Goal: Task Accomplishment & Management: Manage account settings

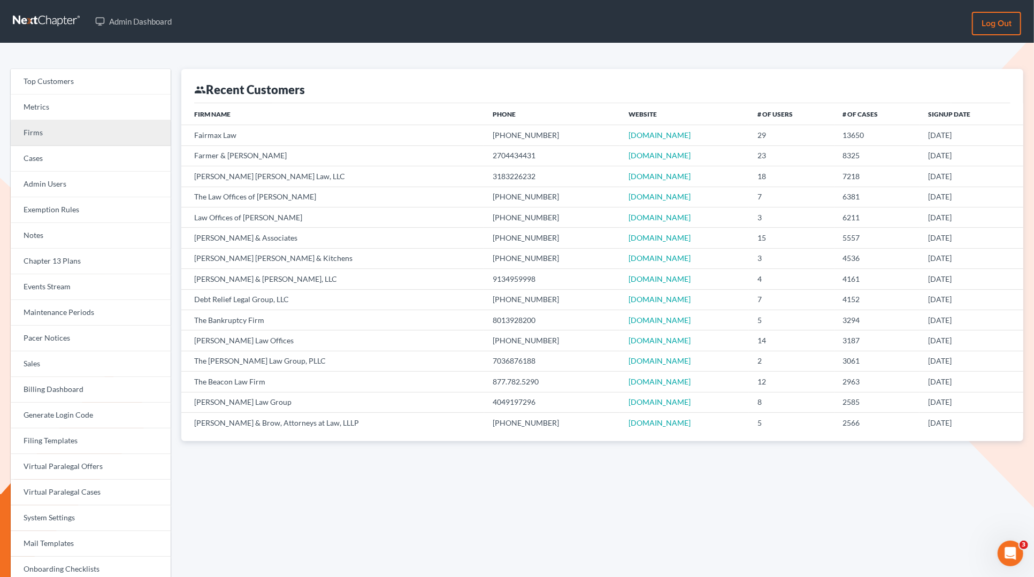
click at [57, 133] on link "Firms" at bounding box center [91, 133] width 160 height 26
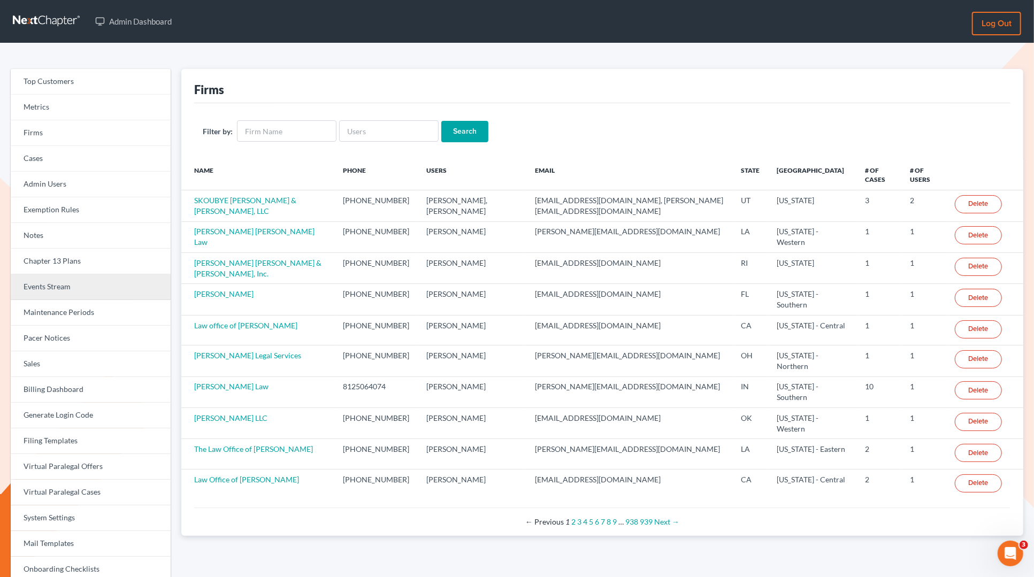
click at [50, 291] on link "Events Stream" at bounding box center [91, 287] width 160 height 26
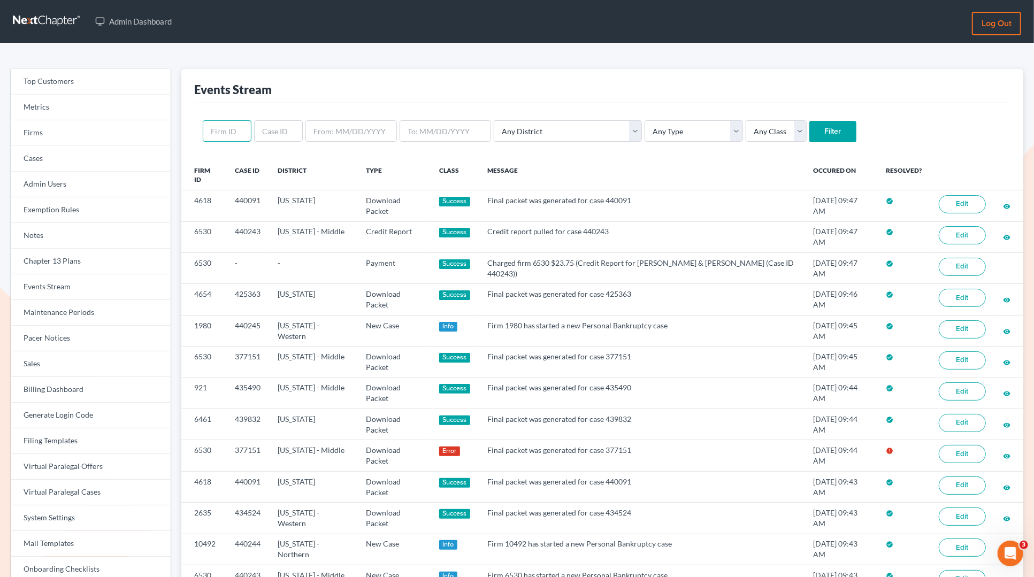
click at [236, 131] on input "text" at bounding box center [227, 130] width 49 height 21
paste input "5283"
type input "5283"
click at [645, 134] on select "Any Type Case Applied To Plan Case Archive Case Duplicate Case Filing Chapter 1…" at bounding box center [694, 130] width 98 height 21
select select "case_duplicate"
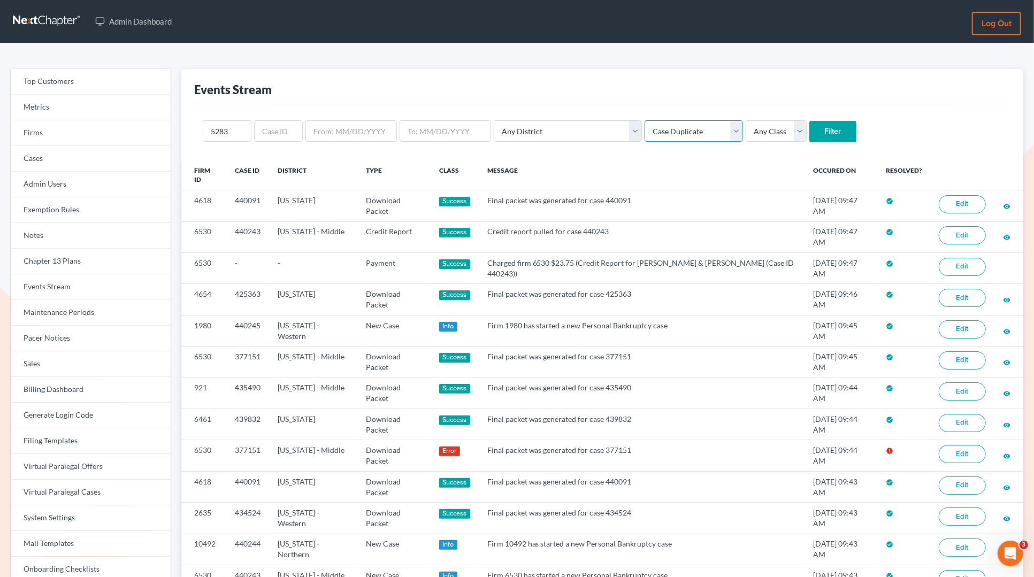
click at [645, 120] on select "Any Type Case Applied To Plan Case Archive Case Duplicate Case Filing Chapter 1…" at bounding box center [694, 130] width 98 height 21
click at [809, 135] on input "Filter" at bounding box center [832, 131] width 47 height 21
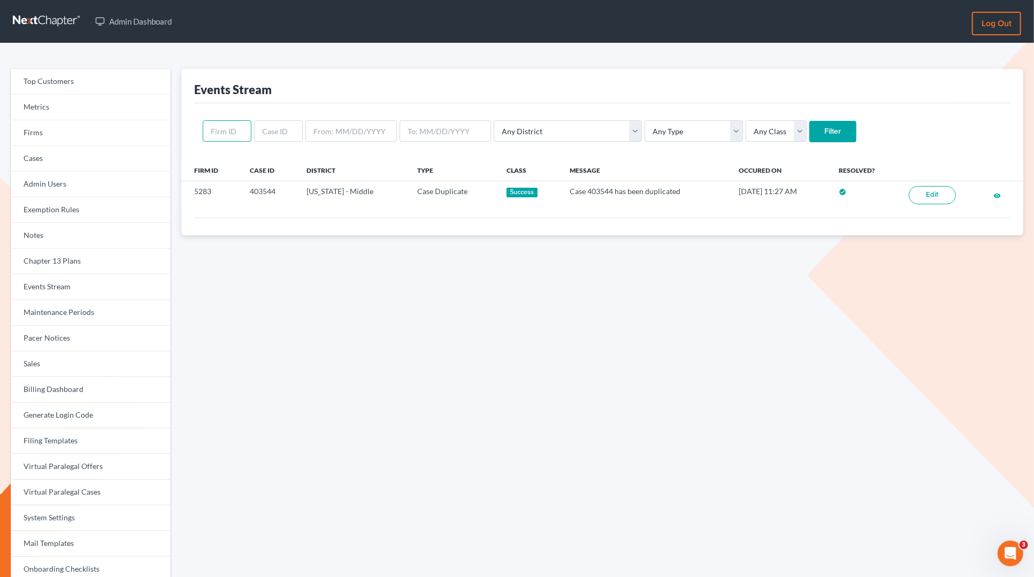
click at [229, 131] on input "text" at bounding box center [227, 130] width 49 height 21
paste input "5283"
type input "5283"
click at [809, 121] on input "Filter" at bounding box center [832, 131] width 47 height 21
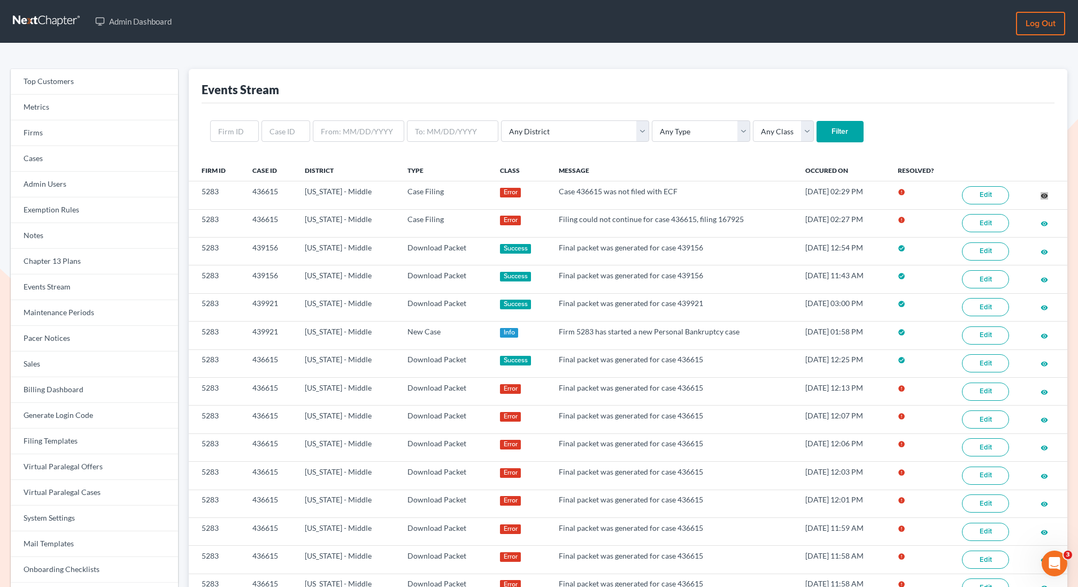
drag, startPoint x: 1045, startPoint y: 194, endPoint x: 608, endPoint y: 1, distance: 477.7
click at [0, 0] on div "Admin Dashboard Log out Top Customers Metrics Firms Cases Admin Users Exemption…" at bounding box center [539, 551] width 1078 height 1103
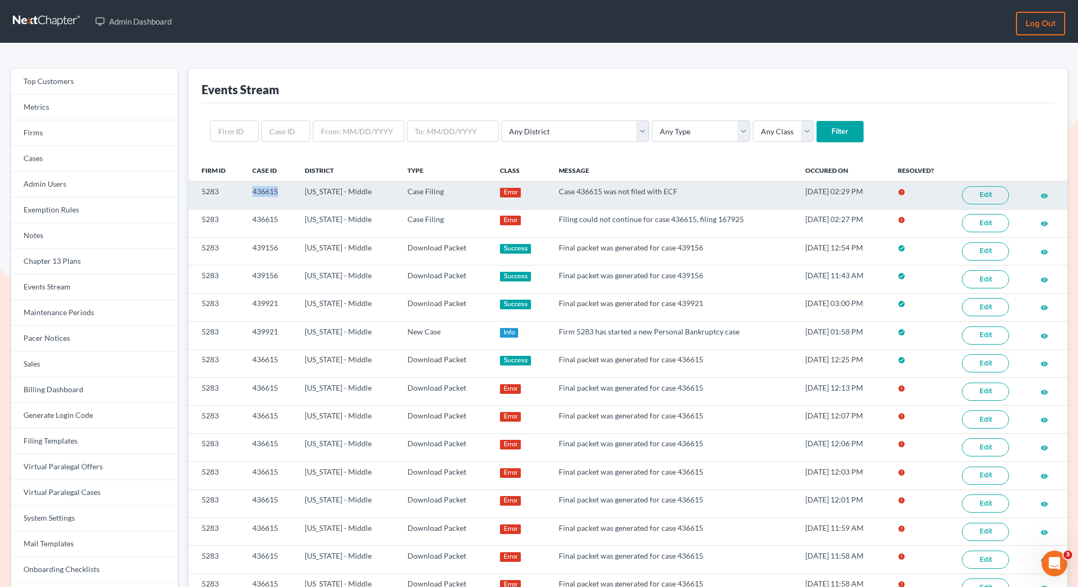
drag, startPoint x: 290, startPoint y: 191, endPoint x: 244, endPoint y: 194, distance: 46.1
click at [244, 194] on td "436615" at bounding box center [270, 195] width 52 height 28
copy td "436615"
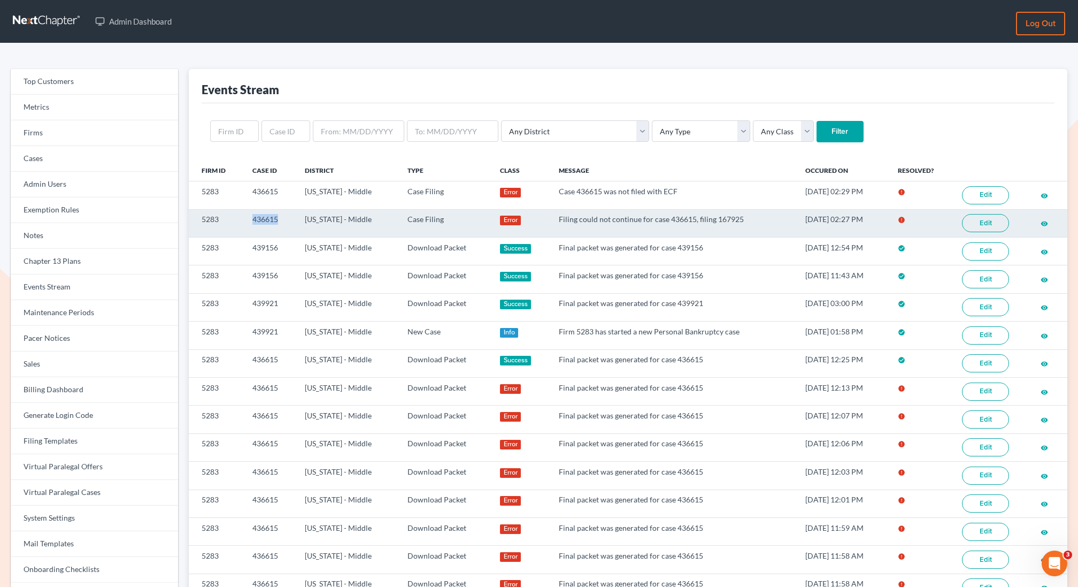
drag, startPoint x: 281, startPoint y: 219, endPoint x: 234, endPoint y: 217, distance: 47.6
click at [234, 217] on tr "5283 436615 Louisiana - Middle Case Filing Error Filing could not continue for …" at bounding box center [628, 223] width 879 height 28
copy tr "436615"
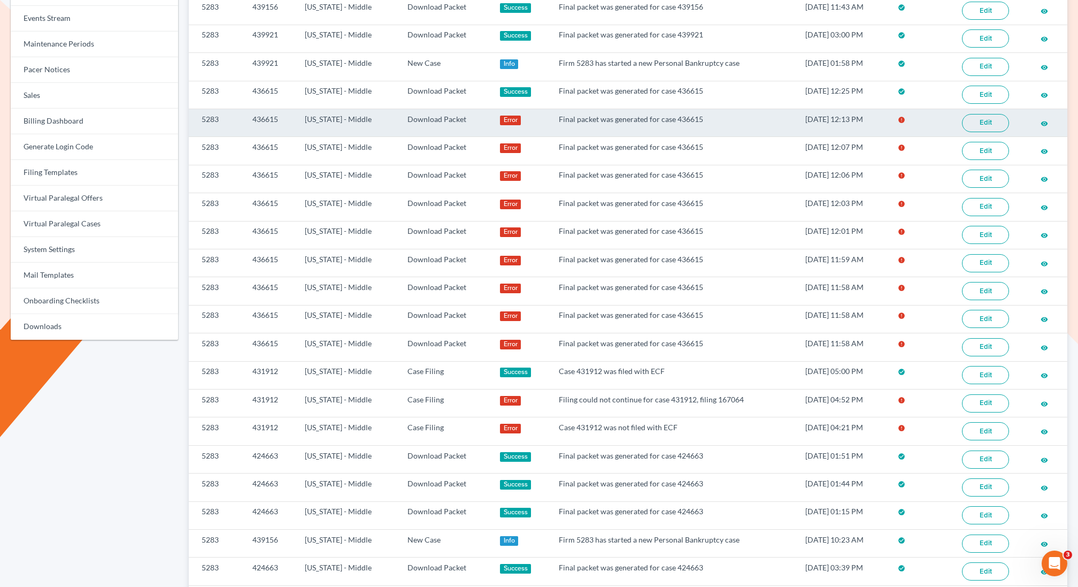
scroll to position [293, 0]
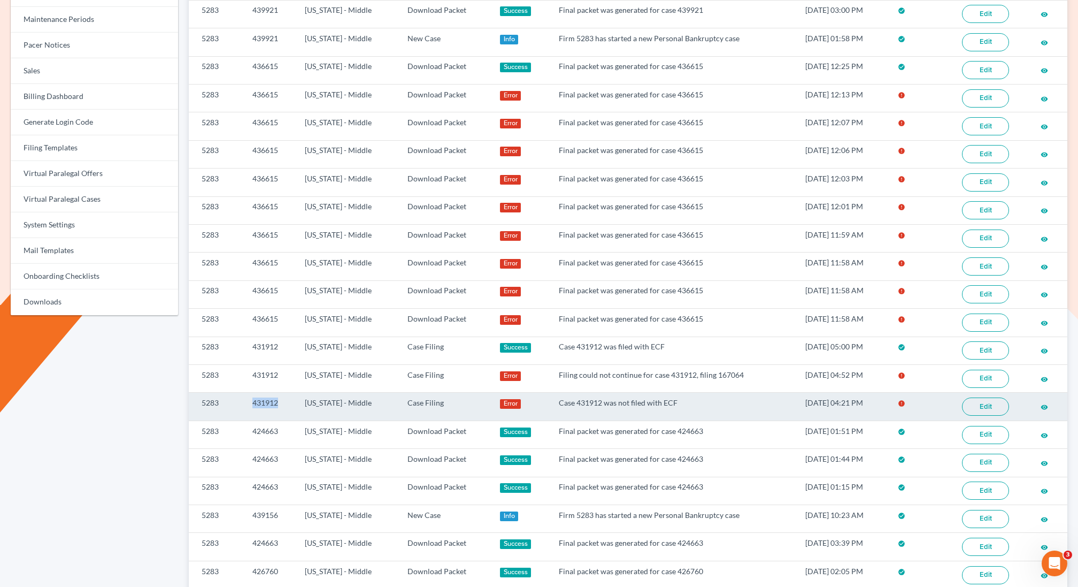
copy td "431912"
drag, startPoint x: 281, startPoint y: 394, endPoint x: 254, endPoint y: 394, distance: 27.3
click at [254, 394] on td "431912" at bounding box center [270, 407] width 52 height 28
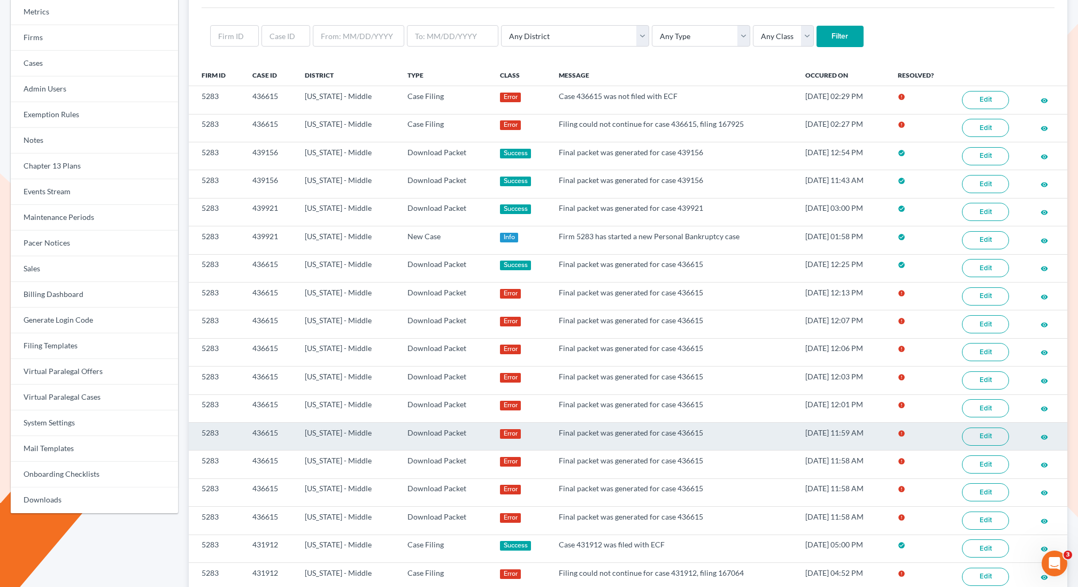
scroll to position [0, 0]
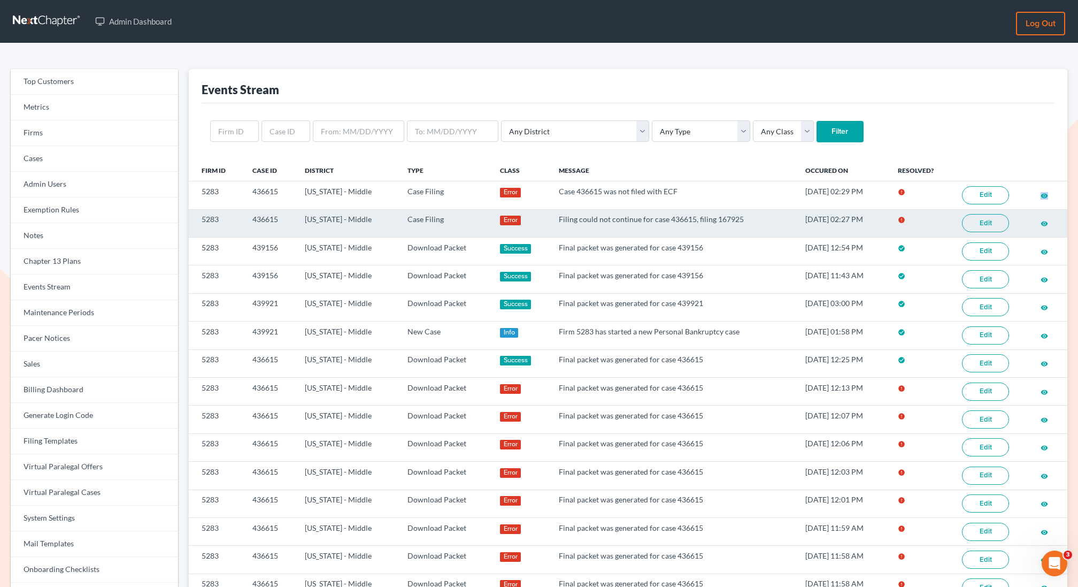
click at [983, 220] on link "Edit" at bounding box center [985, 223] width 47 height 18
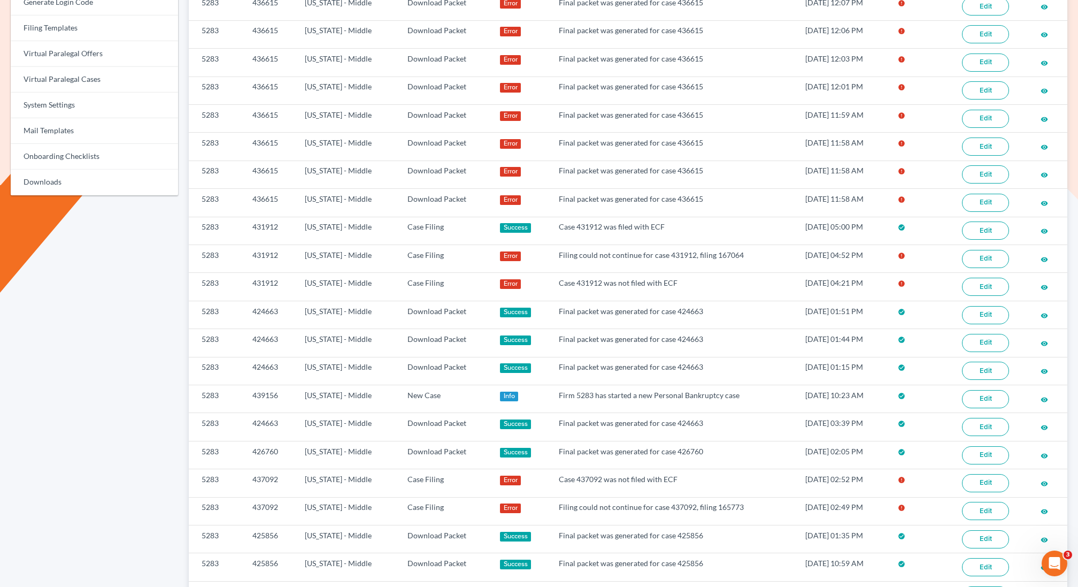
scroll to position [441, 0]
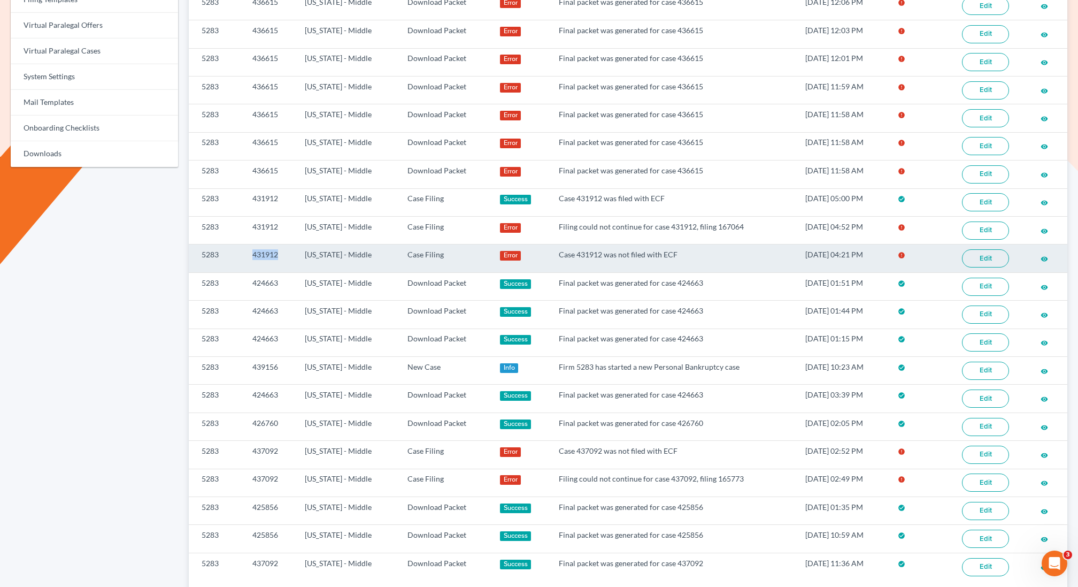
drag, startPoint x: 279, startPoint y: 249, endPoint x: 250, endPoint y: 249, distance: 29.4
click at [250, 249] on td "431912" at bounding box center [270, 258] width 52 height 28
copy td "431912"
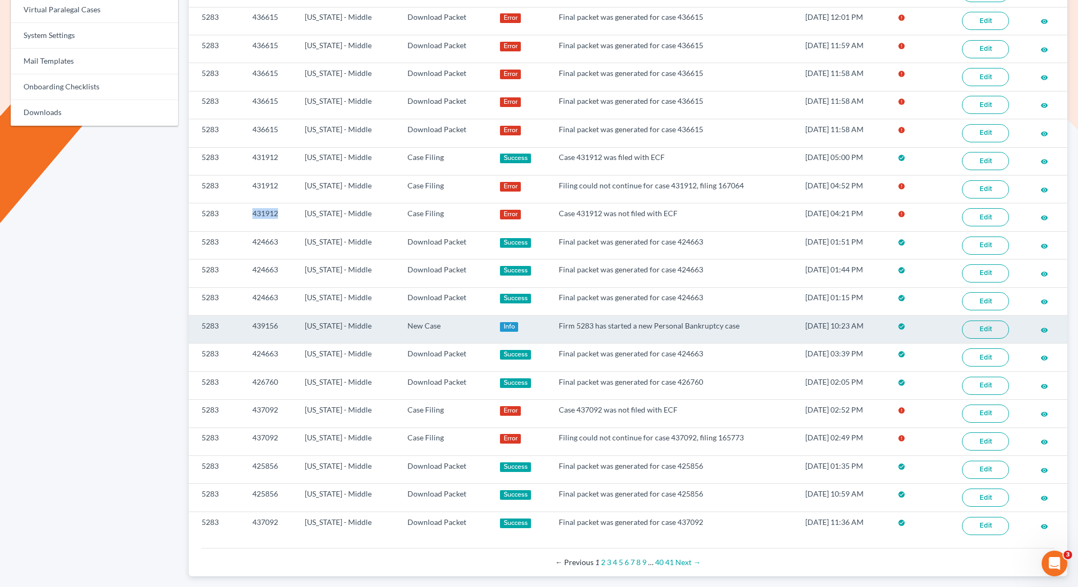
scroll to position [500, 0]
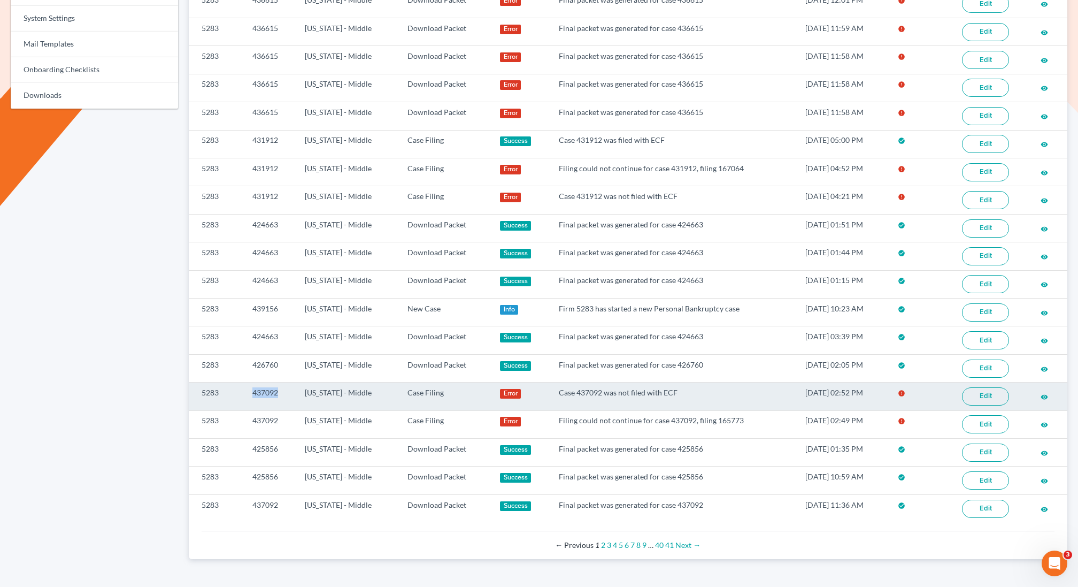
drag, startPoint x: 278, startPoint y: 380, endPoint x: 242, endPoint y: 378, distance: 36.4
click at [242, 382] on tr "5283 437092 [US_STATE] - Middle Case Filing Error Case 437092 was not filed wit…" at bounding box center [628, 396] width 879 height 28
copy tr "437092"
click at [297, 383] on td "[US_STATE] - Middle" at bounding box center [347, 396] width 103 height 28
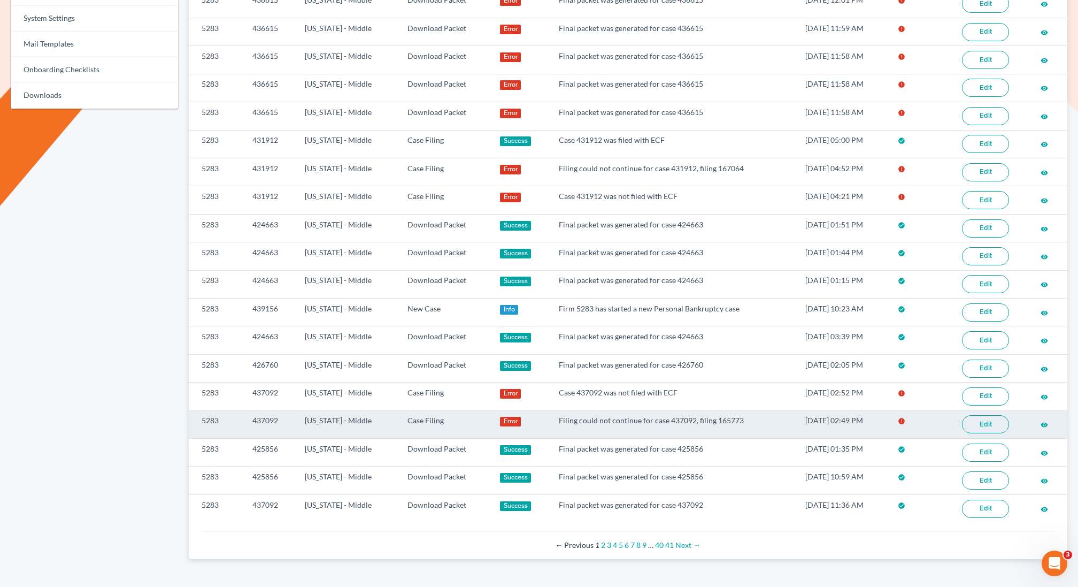
click at [976, 415] on link "Edit" at bounding box center [985, 424] width 47 height 18
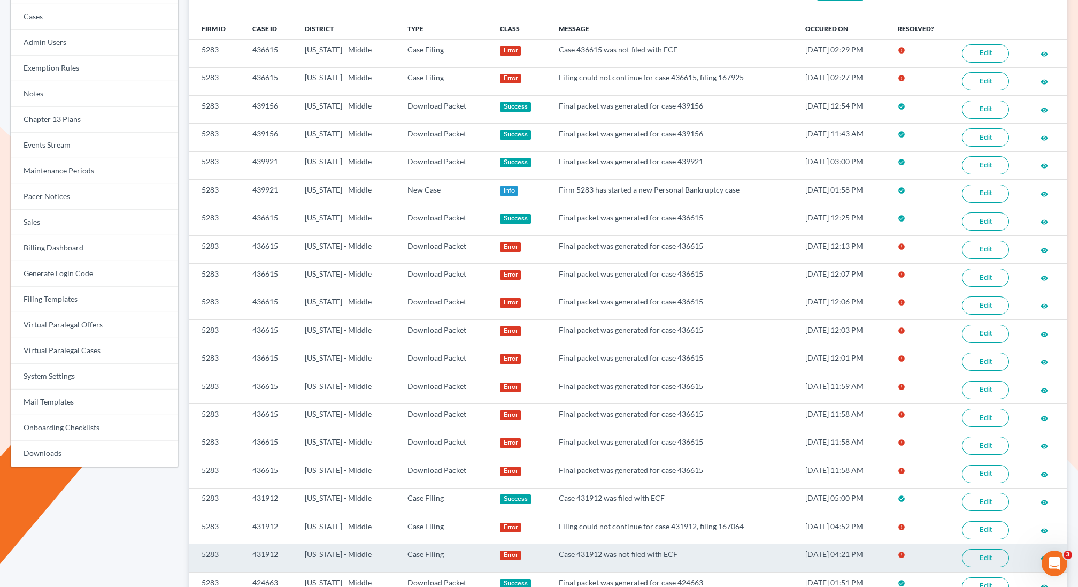
scroll to position [105, 0]
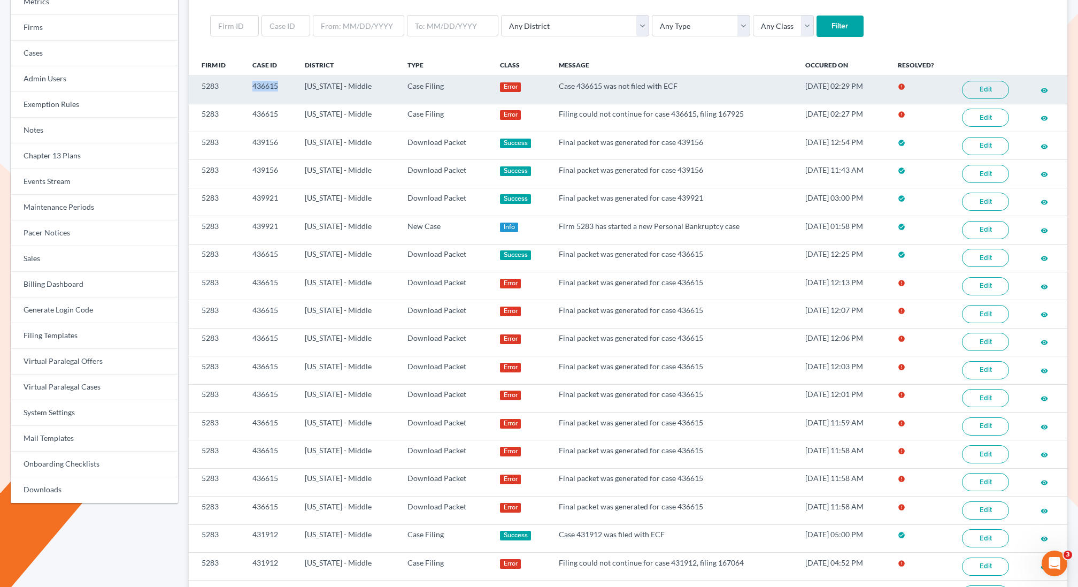
drag, startPoint x: 277, startPoint y: 83, endPoint x: 240, endPoint y: 83, distance: 36.9
click at [240, 83] on tr "5283 436615 Louisiana - Middle Case Filing Error Case 436615 was not filed with…" at bounding box center [628, 90] width 879 height 28
copy tr "436615"
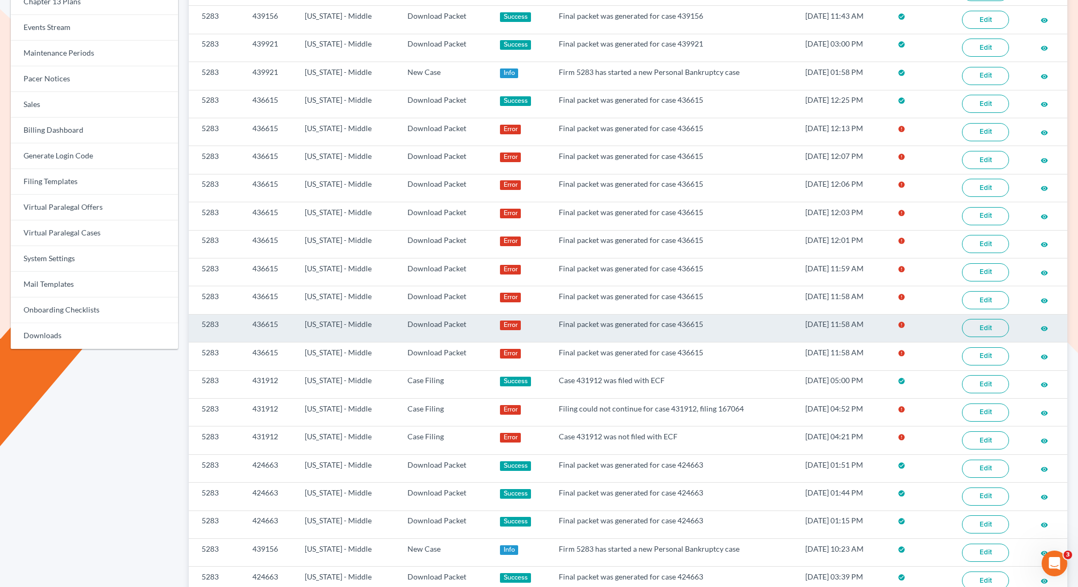
scroll to position [293, 0]
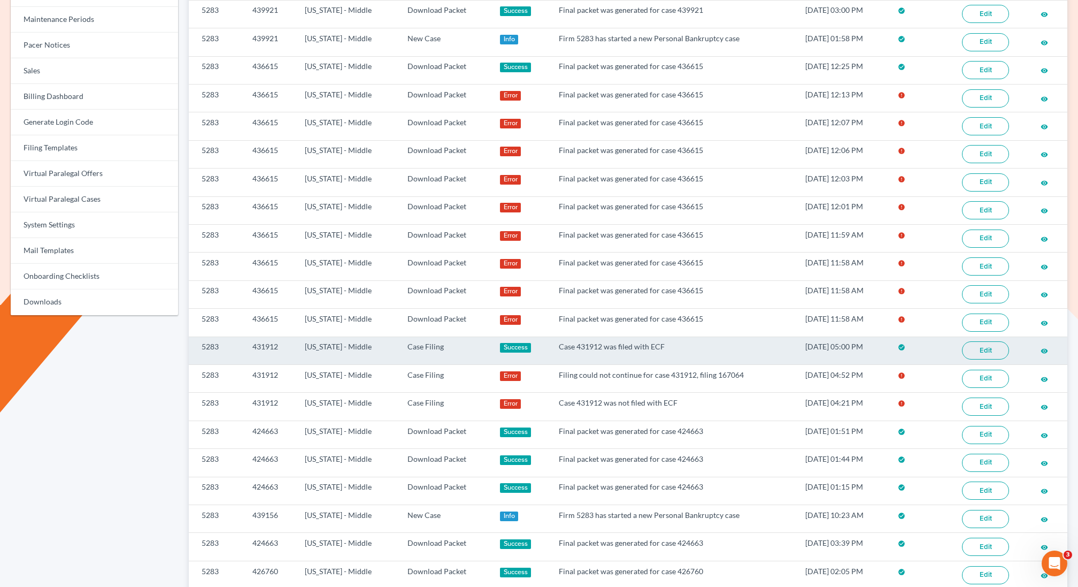
click at [994, 341] on link "Edit" at bounding box center [985, 350] width 47 height 18
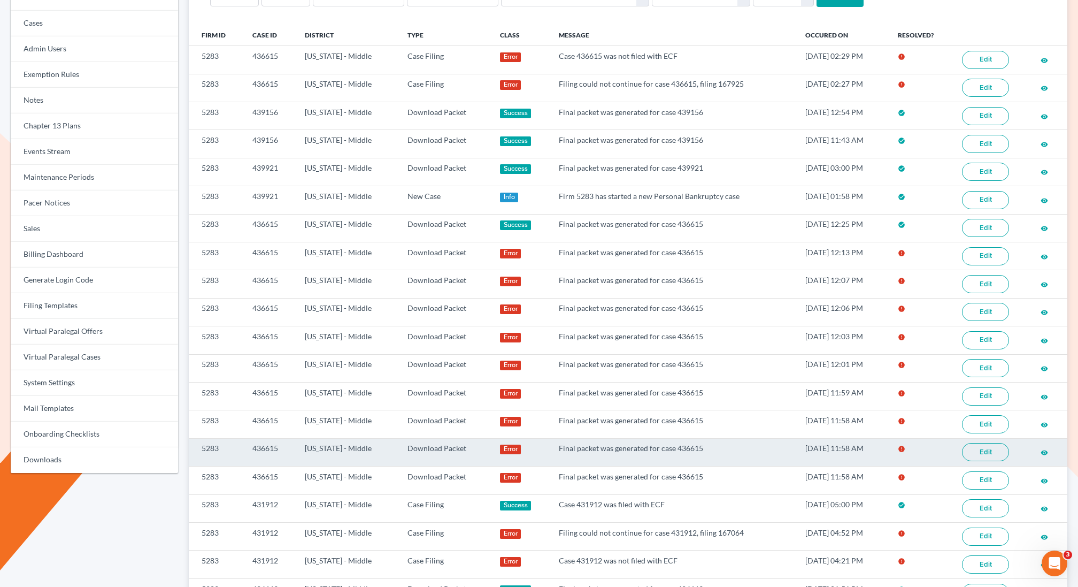
scroll to position [160, 0]
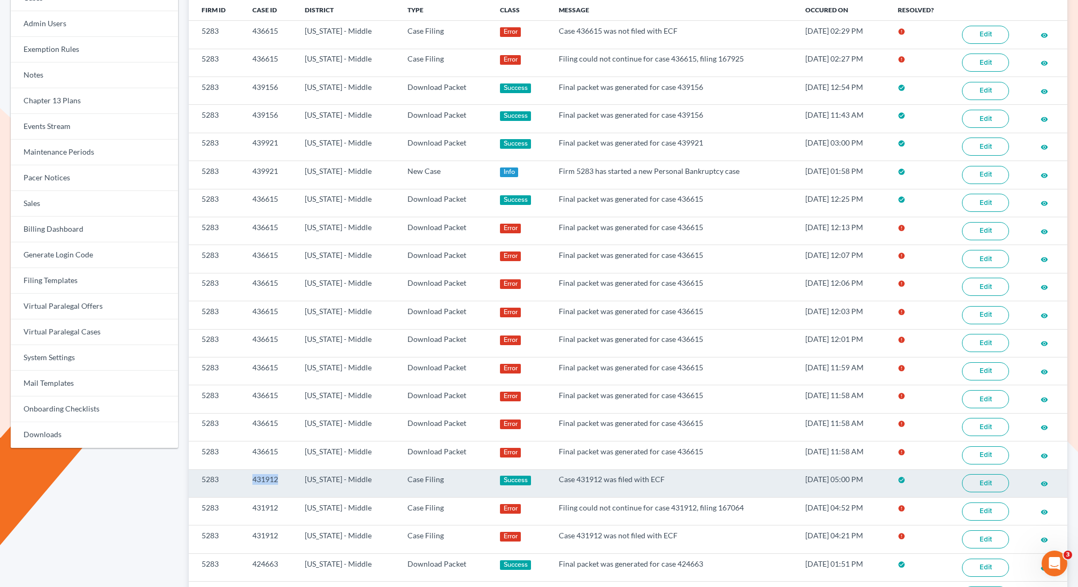
drag, startPoint x: 282, startPoint y: 474, endPoint x: 251, endPoint y: 474, distance: 31.6
click at [251, 474] on td "431912" at bounding box center [270, 483] width 52 height 28
copy td "431912"
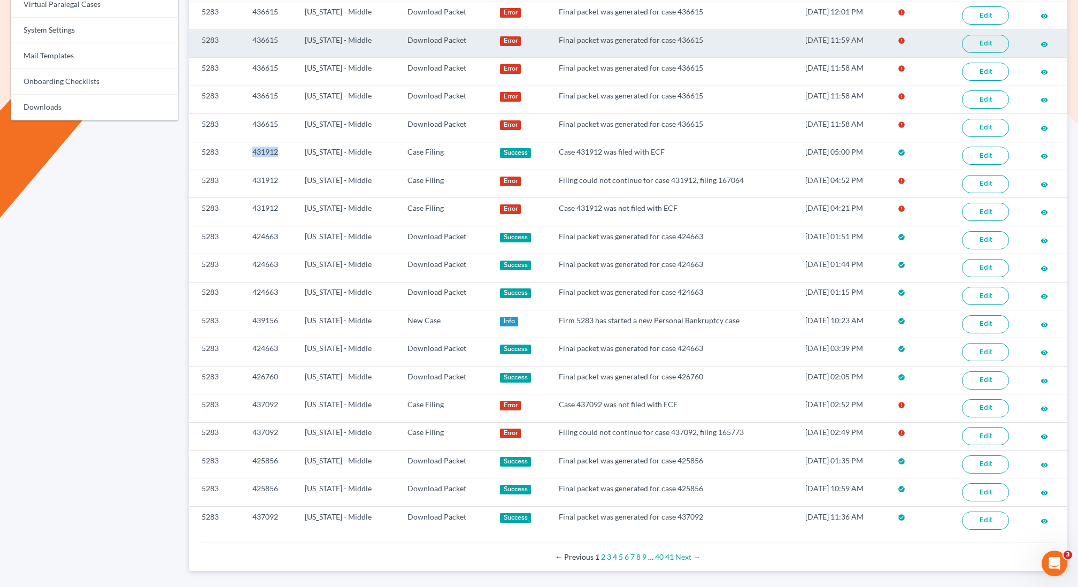
scroll to position [500, 0]
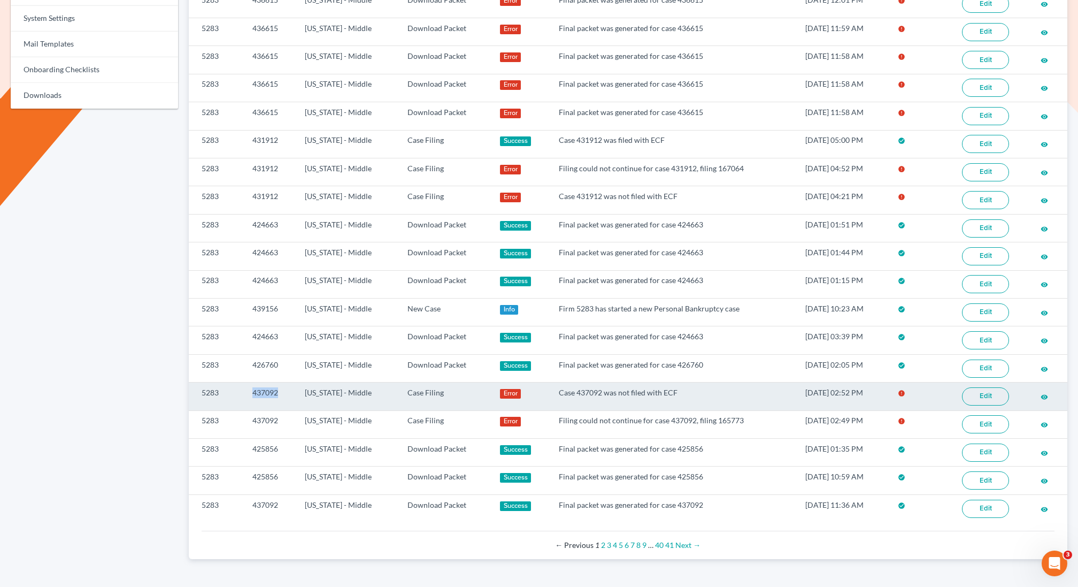
drag, startPoint x: 283, startPoint y: 377, endPoint x: 254, endPoint y: 379, distance: 30.0
click at [254, 382] on td "437092" at bounding box center [270, 396] width 52 height 28
copy td "437092"
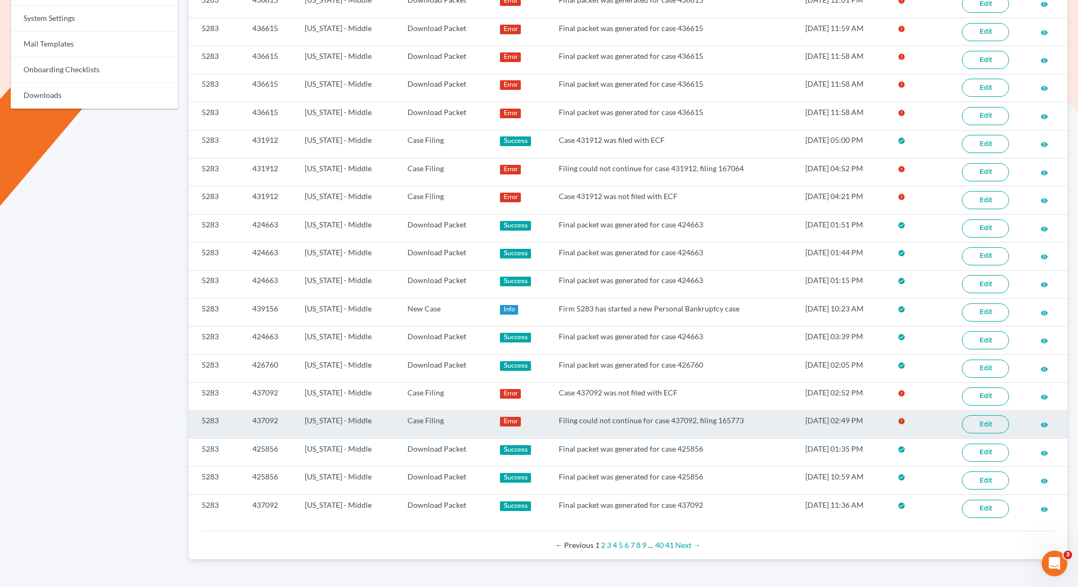
click at [281, 410] on td "437092" at bounding box center [270, 424] width 52 height 28
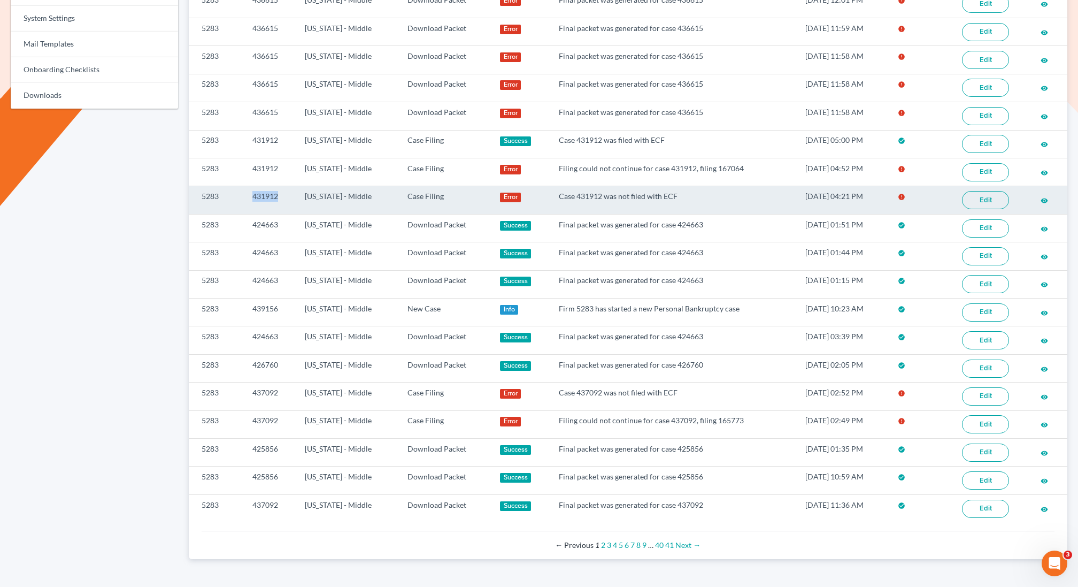
drag, startPoint x: 283, startPoint y: 187, endPoint x: 246, endPoint y: 185, distance: 37.5
click at [246, 186] on td "431912" at bounding box center [270, 200] width 52 height 28
copy td "431912"
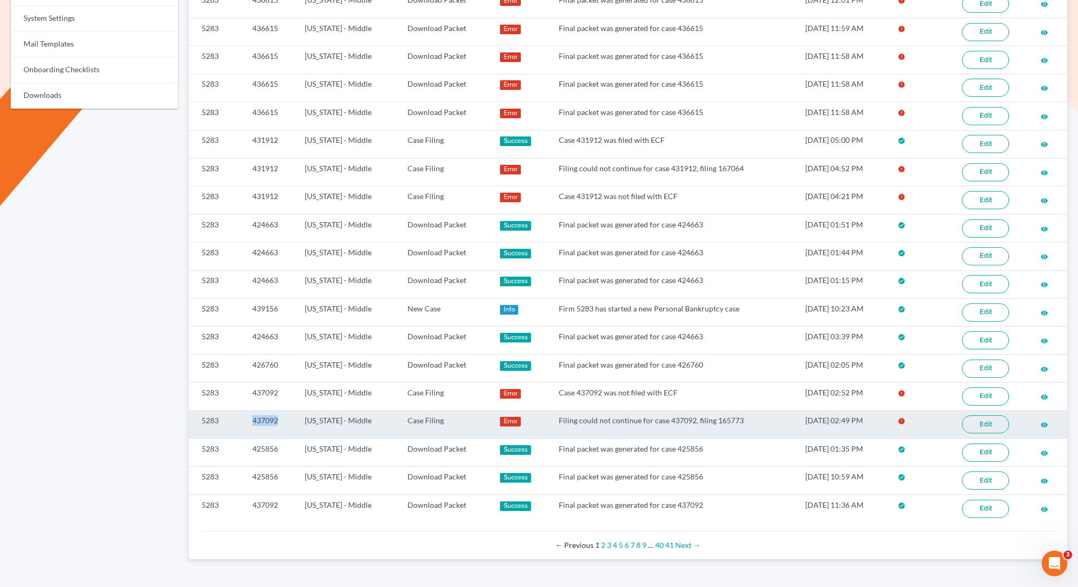
drag, startPoint x: 278, startPoint y: 406, endPoint x: 248, endPoint y: 406, distance: 29.4
click at [248, 410] on td "437092" at bounding box center [270, 424] width 52 height 28
copy td "437092"
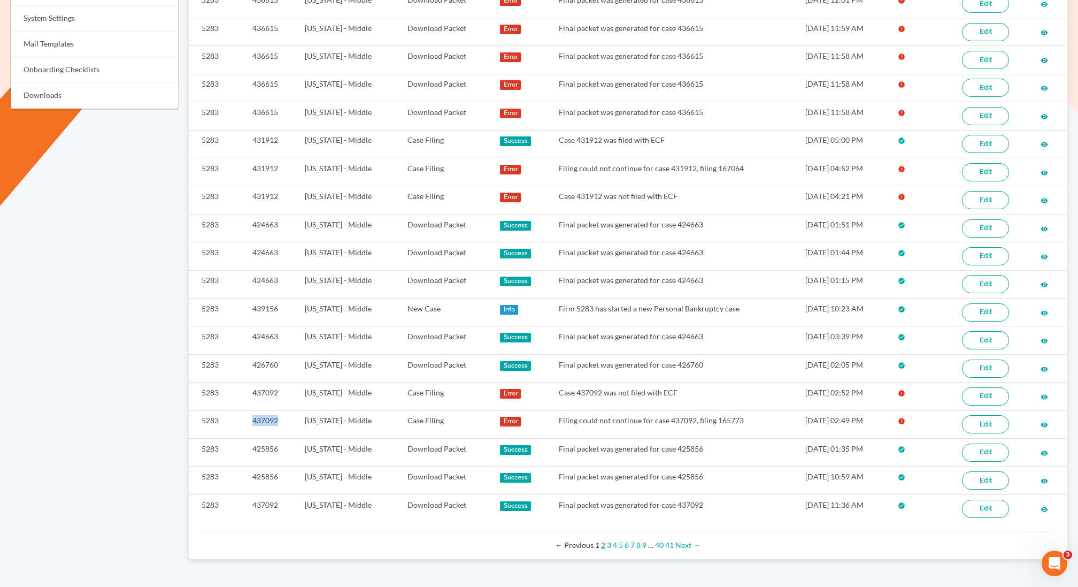
click at [604, 540] on link "2" at bounding box center [603, 544] width 4 height 9
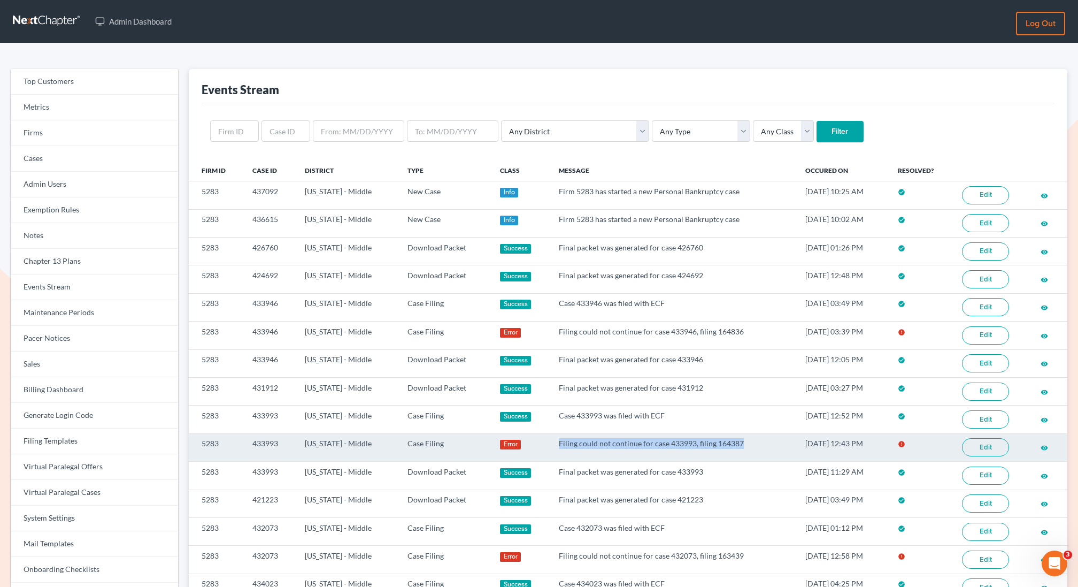
drag, startPoint x: 547, startPoint y: 440, endPoint x: 735, endPoint y: 436, distance: 188.8
click at [735, 436] on td "Filing could not continue for case 433993, filing 164387" at bounding box center [673, 447] width 247 height 28
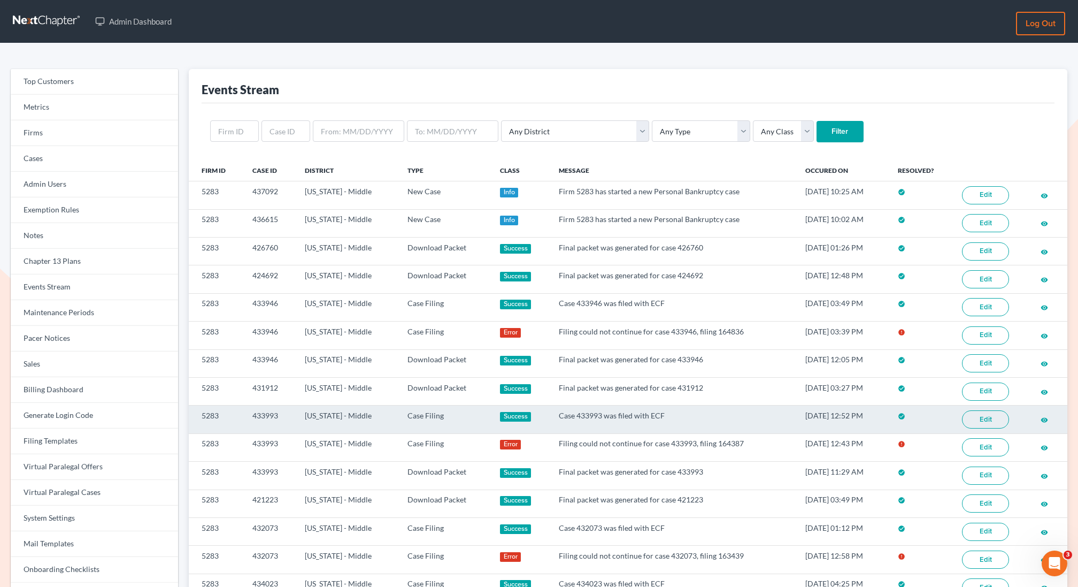
click at [669, 418] on td "Case 433993 was filed with ECF" at bounding box center [673, 419] width 247 height 28
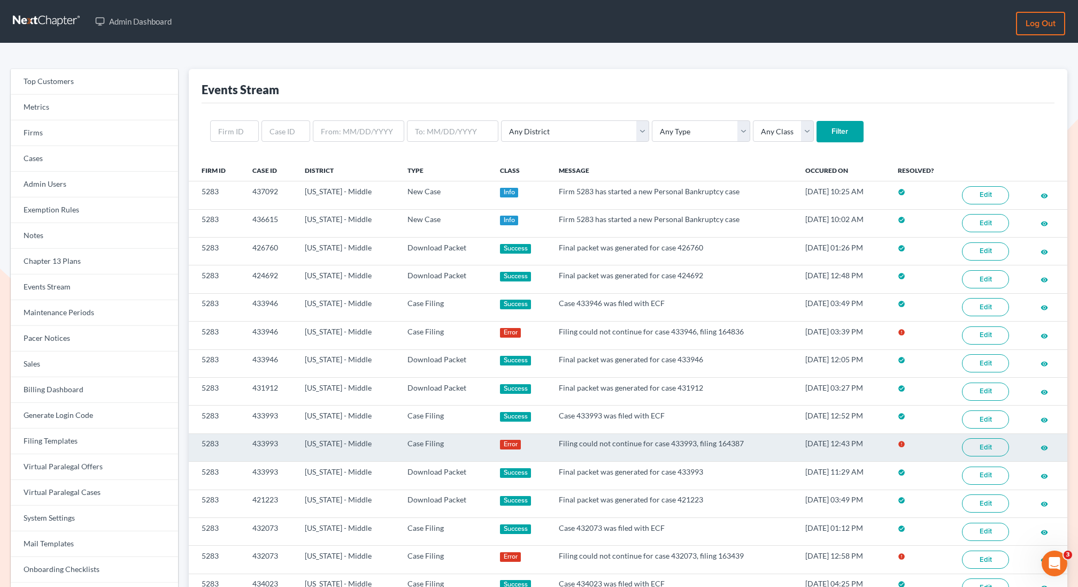
click at [550, 443] on td "Filing could not continue for case 433993, filing 164387" at bounding box center [673, 447] width 247 height 28
click at [550, 434] on td "Filing could not continue for case 433993, filing 164387" at bounding box center [673, 447] width 247 height 28
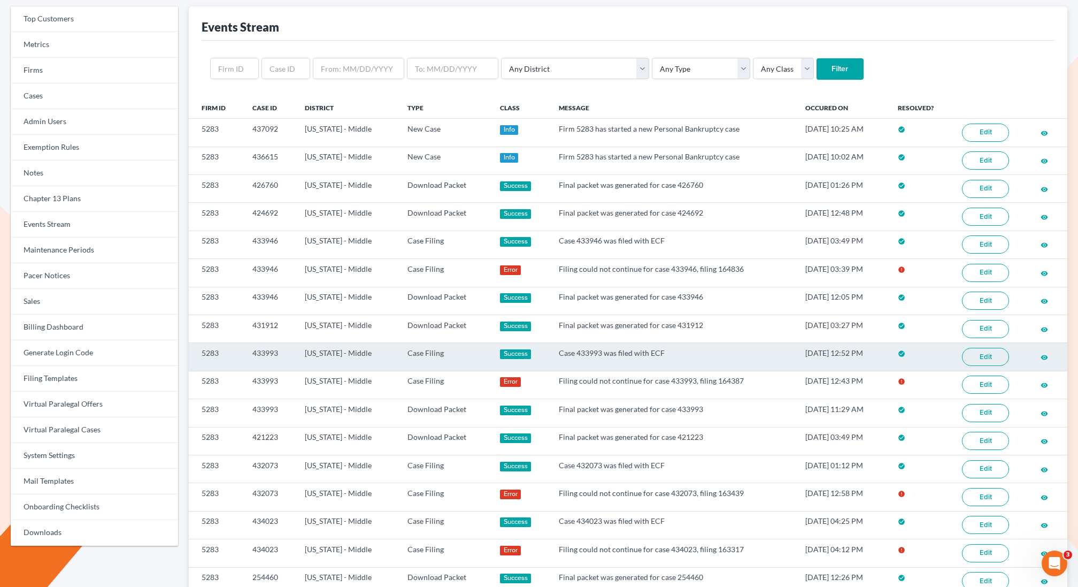
scroll to position [500, 0]
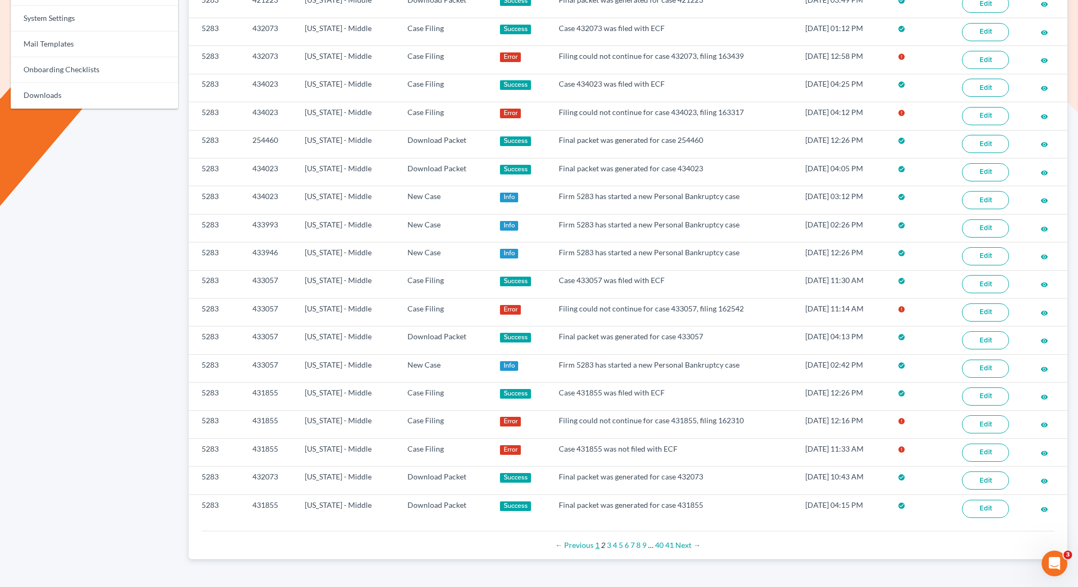
click at [596, 540] on link "1" at bounding box center [597, 544] width 4 height 9
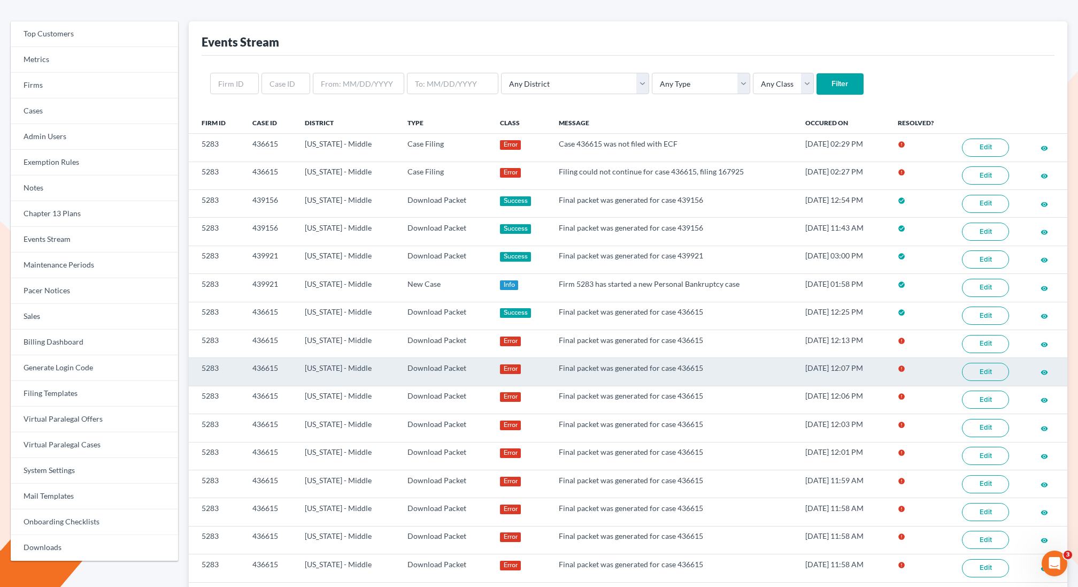
scroll to position [53, 0]
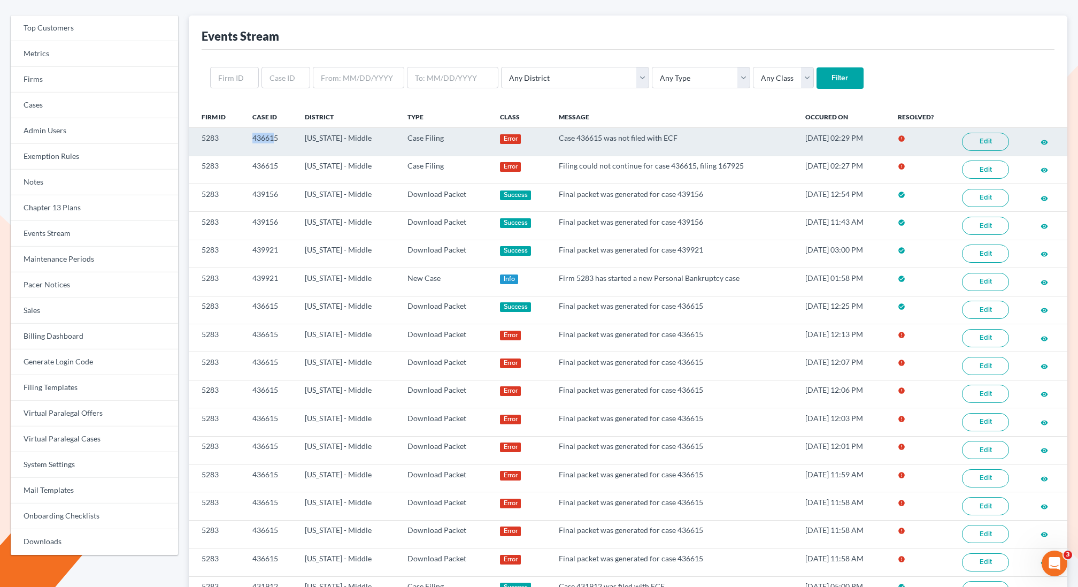
drag, startPoint x: 275, startPoint y: 139, endPoint x: 252, endPoint y: 134, distance: 23.4
click at [248, 136] on td "436615" at bounding box center [270, 142] width 52 height 28
drag, startPoint x: 284, startPoint y: 137, endPoint x: 243, endPoint y: 137, distance: 41.2
click at [243, 137] on tr "5283 436615 Louisiana - Middle Case Filing Error Case 436615 was not filed with…" at bounding box center [628, 142] width 879 height 28
copy tr "436615"
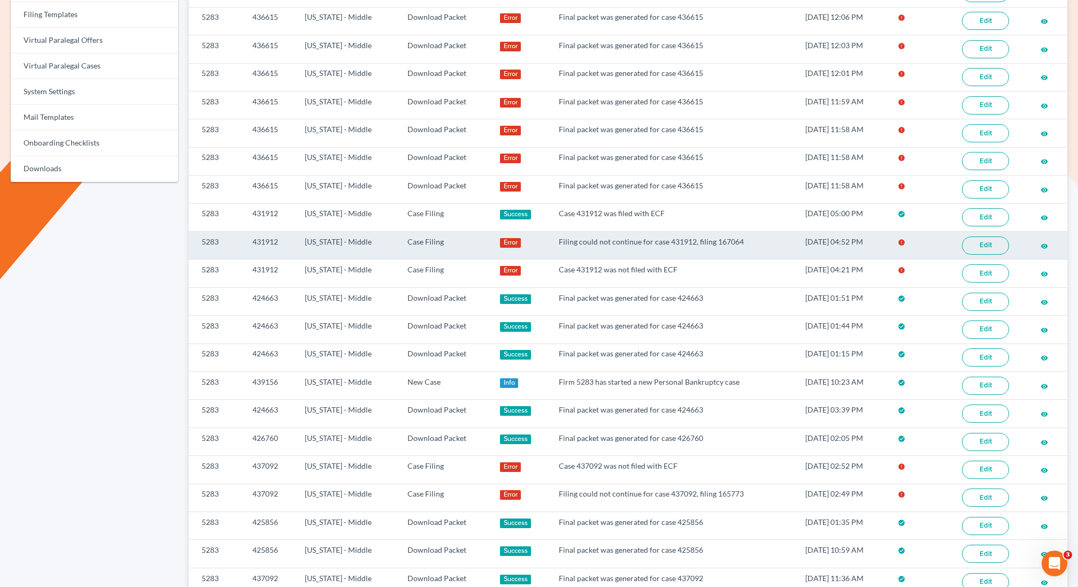
scroll to position [427, 0]
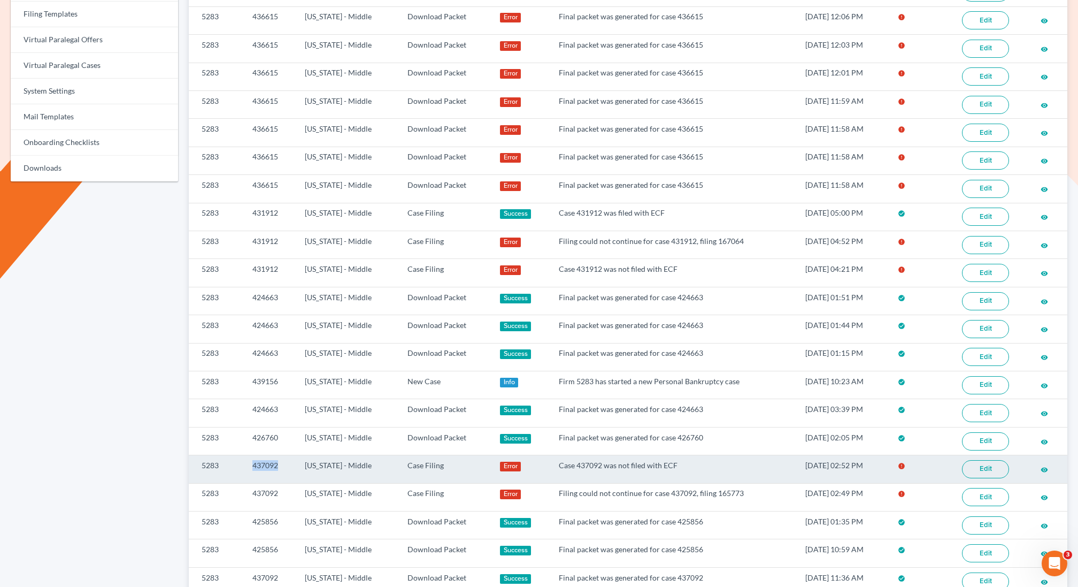
drag, startPoint x: 281, startPoint y: 448, endPoint x: 247, endPoint y: 451, distance: 33.8
click at [247, 455] on td "437092" at bounding box center [270, 469] width 52 height 28
copy td "437092"
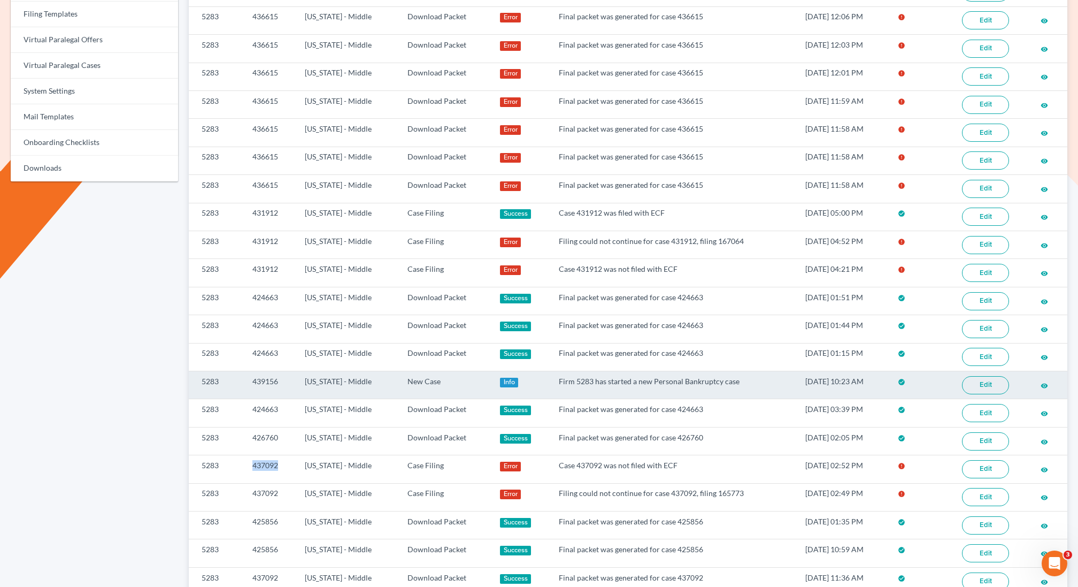
scroll to position [0, 0]
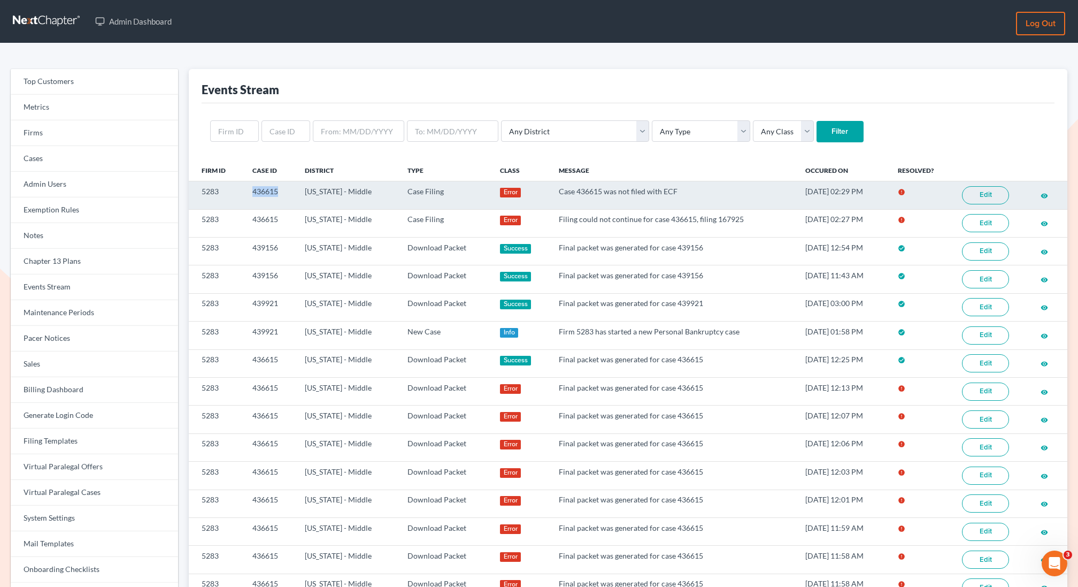
drag, startPoint x: 286, startPoint y: 191, endPoint x: 251, endPoint y: 192, distance: 34.2
click at [251, 192] on td "436615" at bounding box center [270, 195] width 52 height 28
copy td "436615"
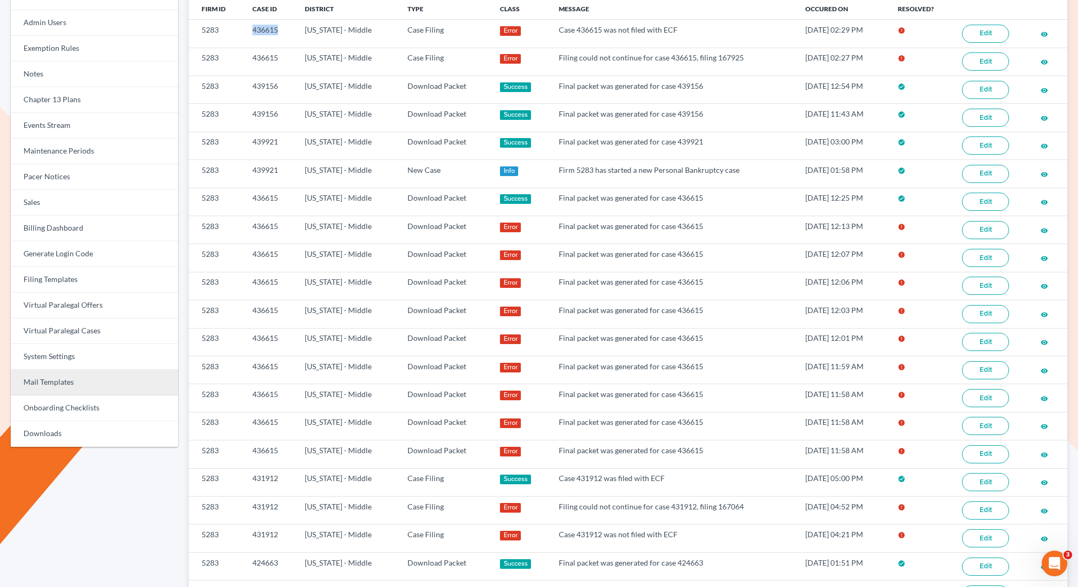
scroll to position [173, 0]
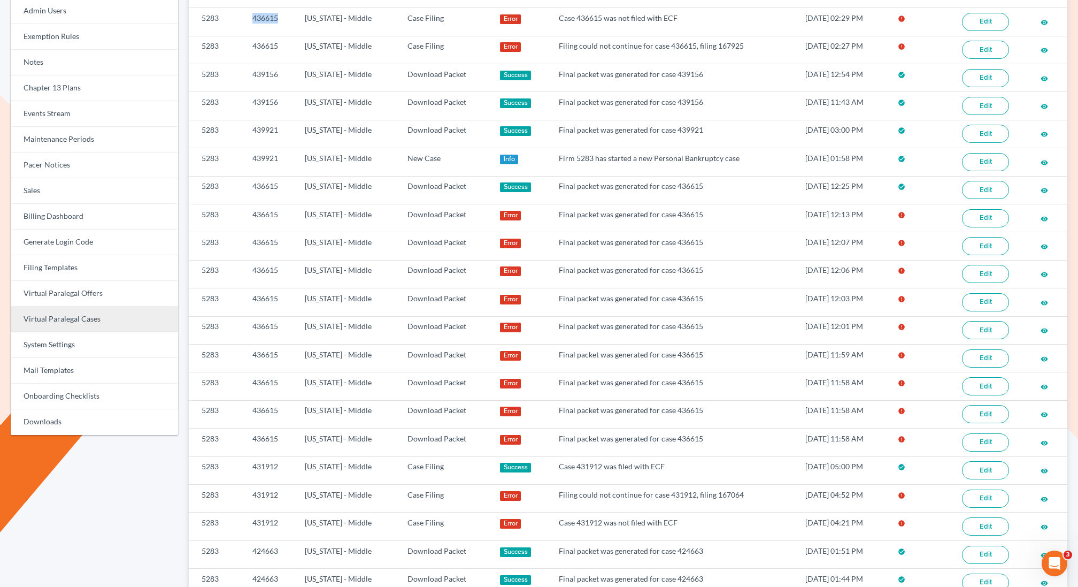
click at [85, 319] on link "Virtual Paralegal Cases" at bounding box center [94, 319] width 167 height 26
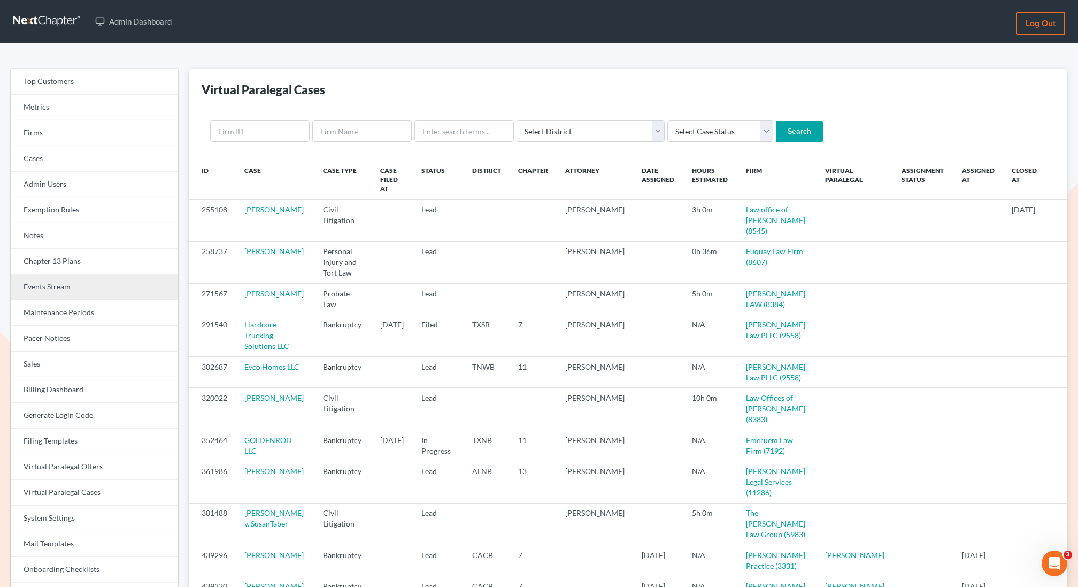
click at [51, 288] on link "Events Stream" at bounding box center [94, 287] width 167 height 26
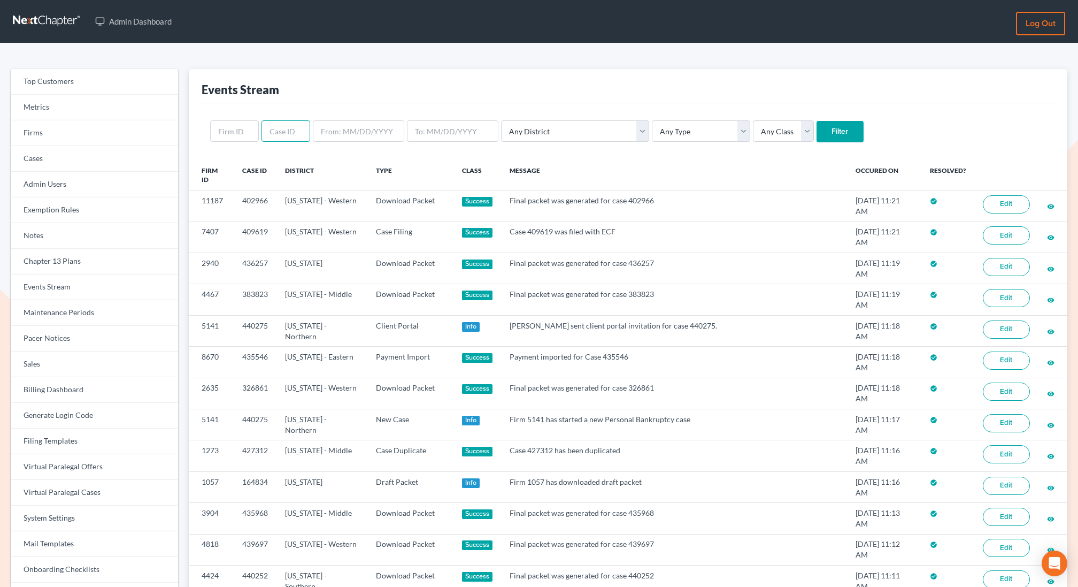
click at [281, 129] on input "text" at bounding box center [286, 130] width 49 height 21
paste input "437092"
type input "437092"
click at [817, 121] on input "Filter" at bounding box center [840, 131] width 47 height 21
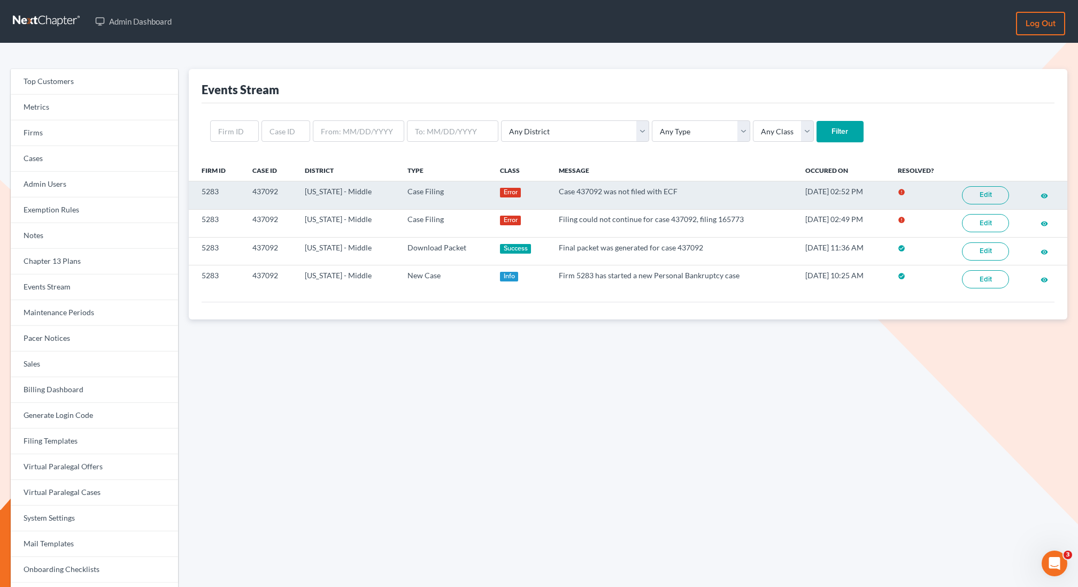
click at [976, 194] on link "Edit" at bounding box center [985, 195] width 47 height 18
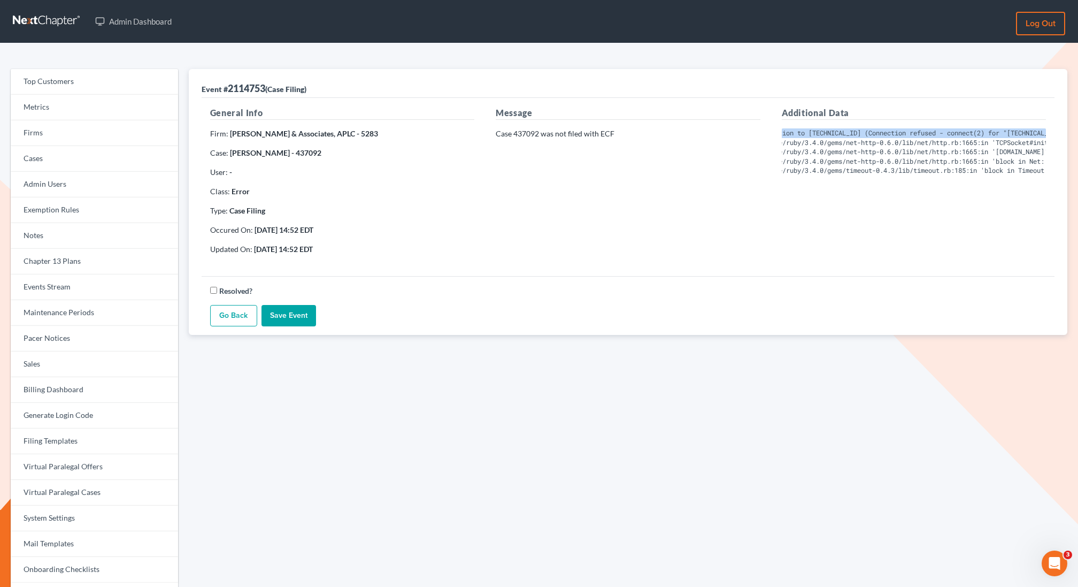
scroll to position [0, 168]
drag, startPoint x: 781, startPoint y: 135, endPoint x: 1065, endPoint y: 128, distance: 284.6
click at [1065, 128] on div "Event # 2114753 (Case Filing) General Info Firm: [PERSON_NAME] & Associates, AP…" at bounding box center [628, 202] width 879 height 266
copy pre "Failed to open TCP connection to [TECHNICAL_ID] (Connection refused - connect(2…"
click at [68, 250] on link "Chapter 13 Plans" at bounding box center [94, 262] width 167 height 26
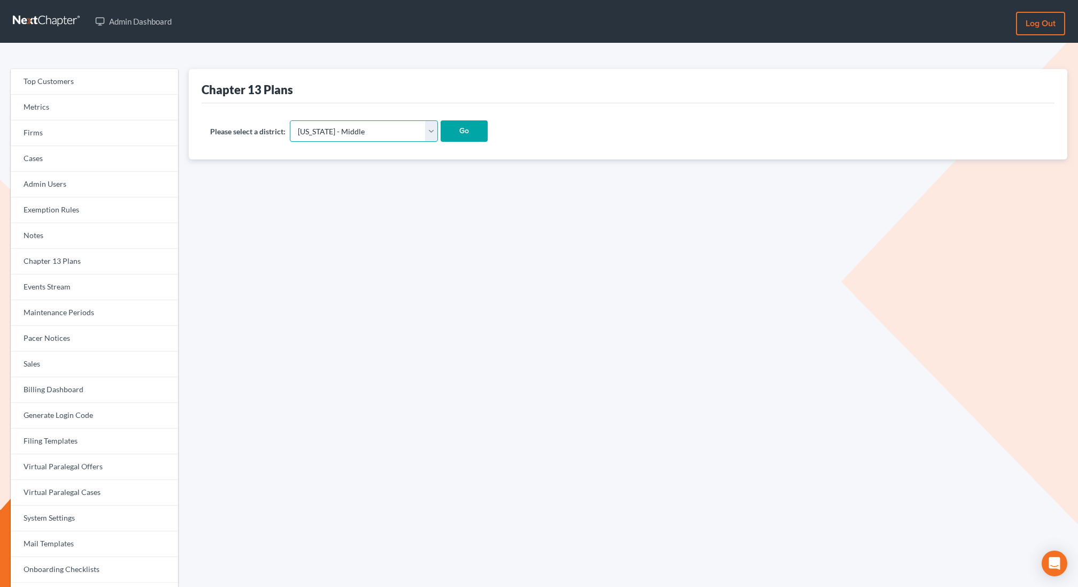
click at [328, 138] on select "[US_STATE] - [GEOGRAPHIC_DATA] [US_STATE] - [GEOGRAPHIC_DATA][US_STATE] - South…" at bounding box center [364, 130] width 148 height 21
click at [349, 132] on select "Alabama - Middle Alabama - Northern Alabama - Southern Alaska Arizona Arkansas …" at bounding box center [364, 130] width 148 height 21
select select "61"
click at [290, 120] on select "Alabama - Middle Alabama - Northern Alabama - Southern Alaska Arizona Arkansas …" at bounding box center [364, 130] width 148 height 21
click at [441, 129] on input "Go" at bounding box center [464, 130] width 47 height 21
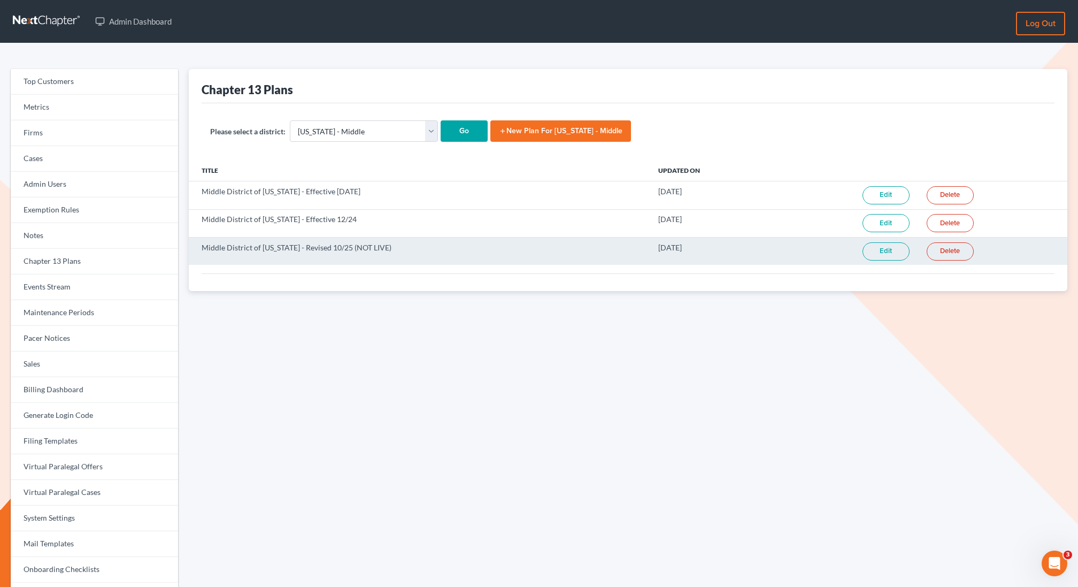
click at [890, 250] on link "Edit" at bounding box center [886, 251] width 47 height 18
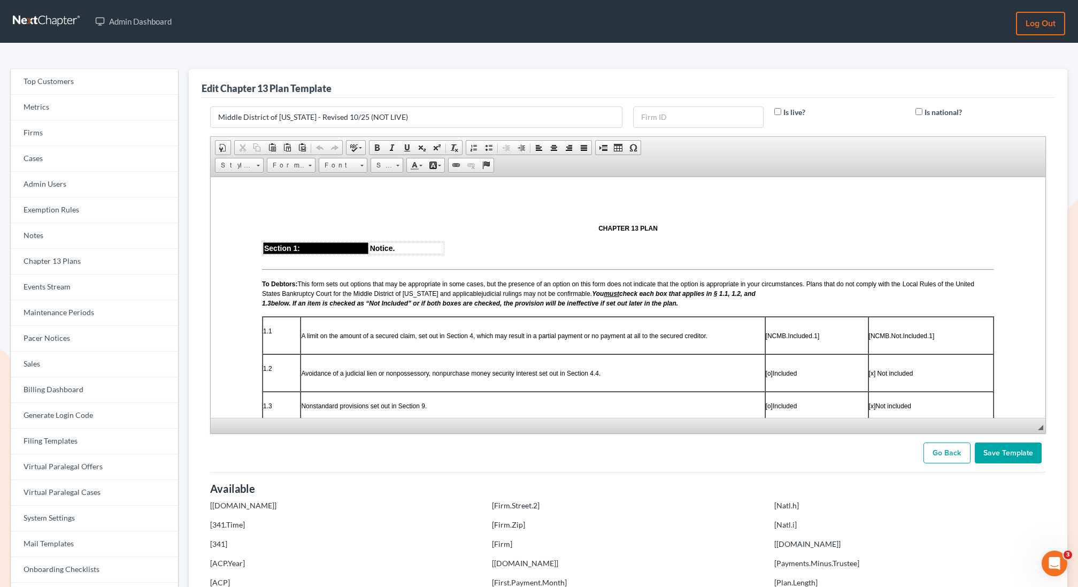
scroll to position [279, 0]
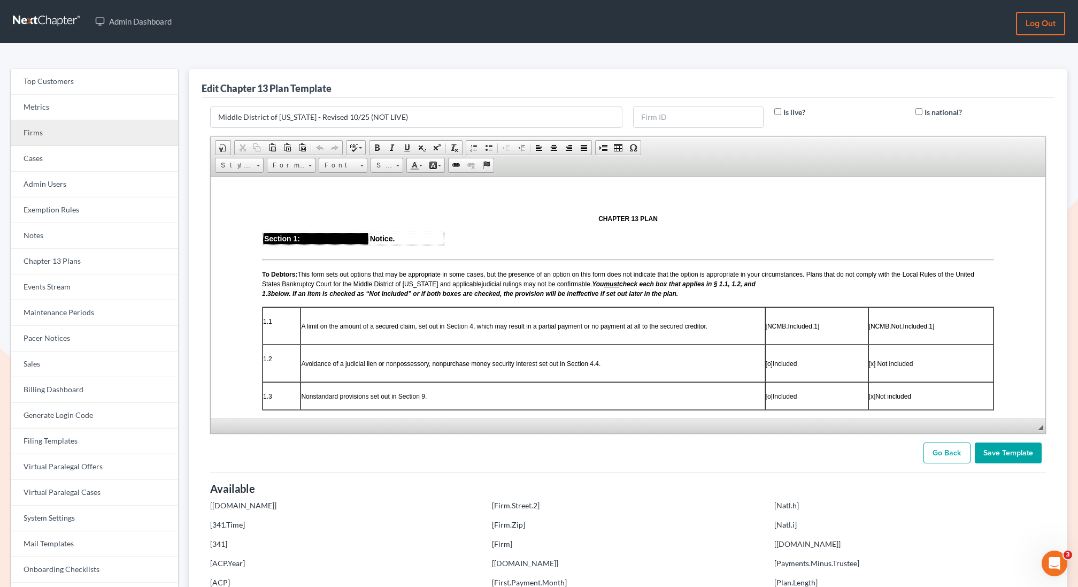
click at [29, 142] on link "Firms" at bounding box center [94, 133] width 167 height 26
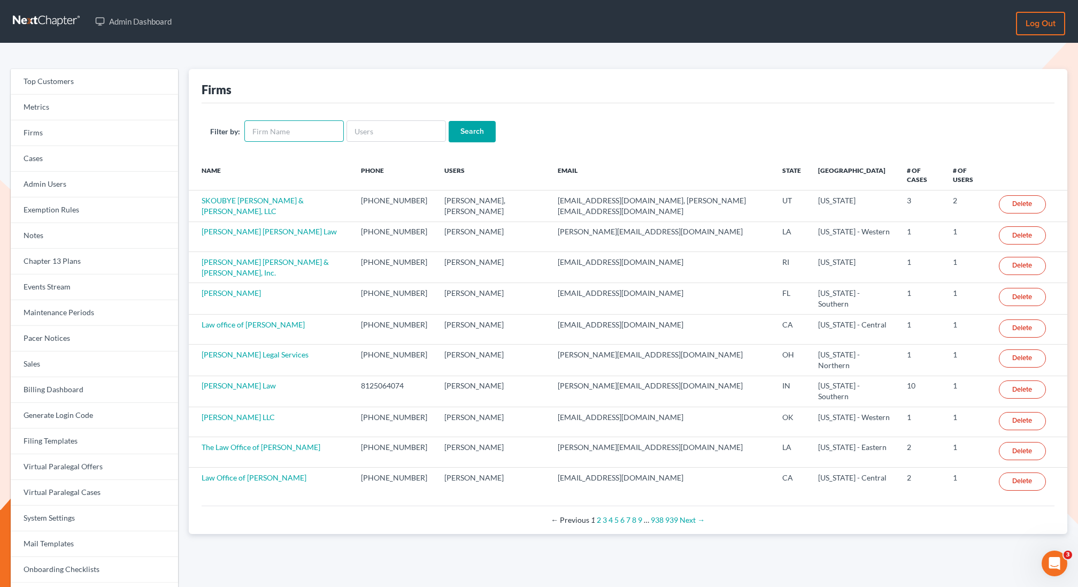
click at [285, 128] on input "text" at bounding box center [293, 130] width 99 height 21
type input "debt law"
click at [449, 121] on input "Search" at bounding box center [472, 131] width 47 height 21
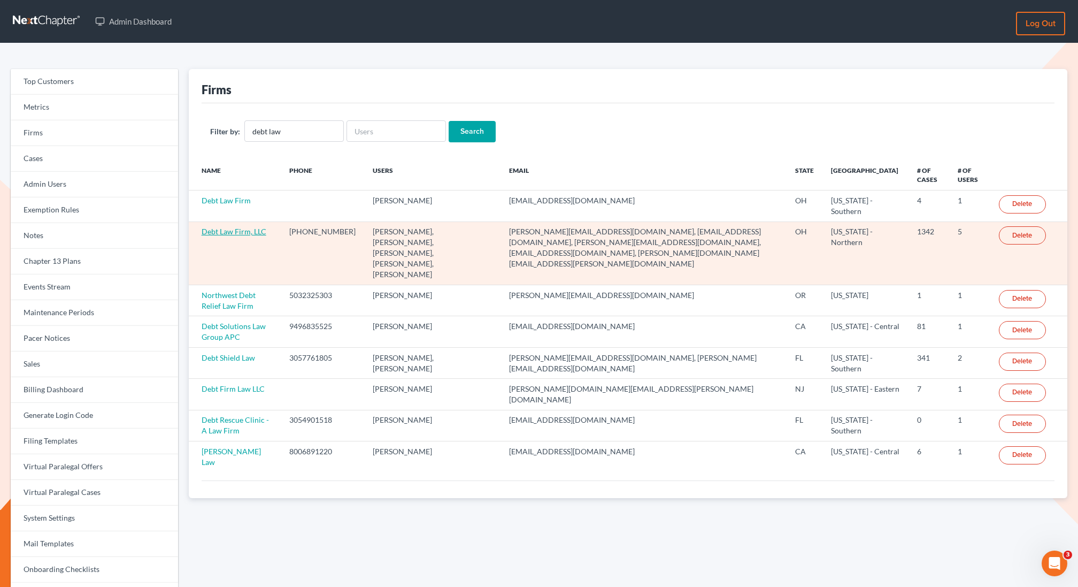
click at [225, 231] on link "Debt Law Firm, LLC" at bounding box center [234, 231] width 65 height 9
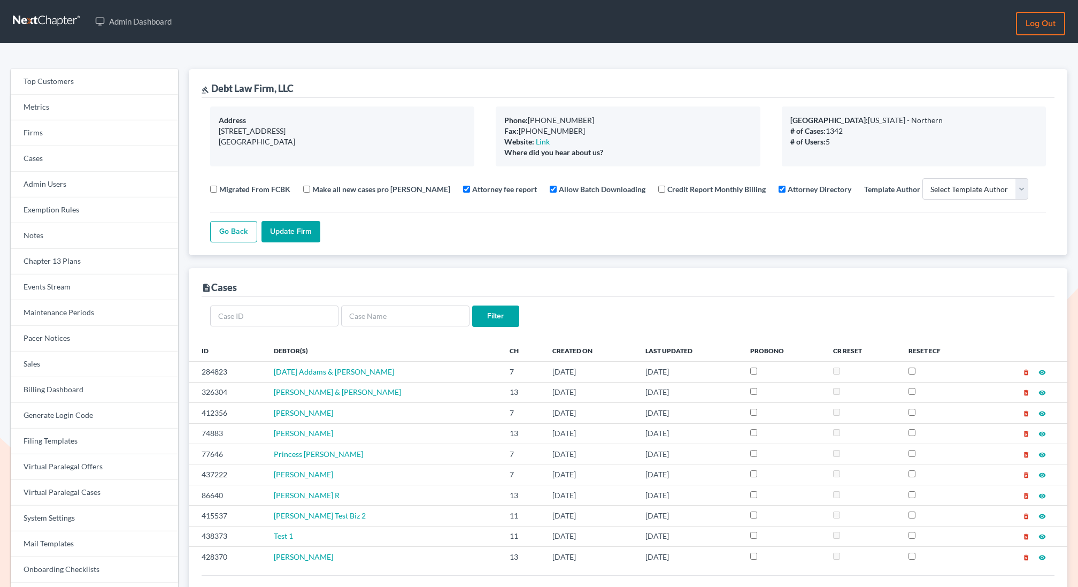
select select
click at [70, 259] on link "Chapter 13 Plans" at bounding box center [94, 262] width 167 height 26
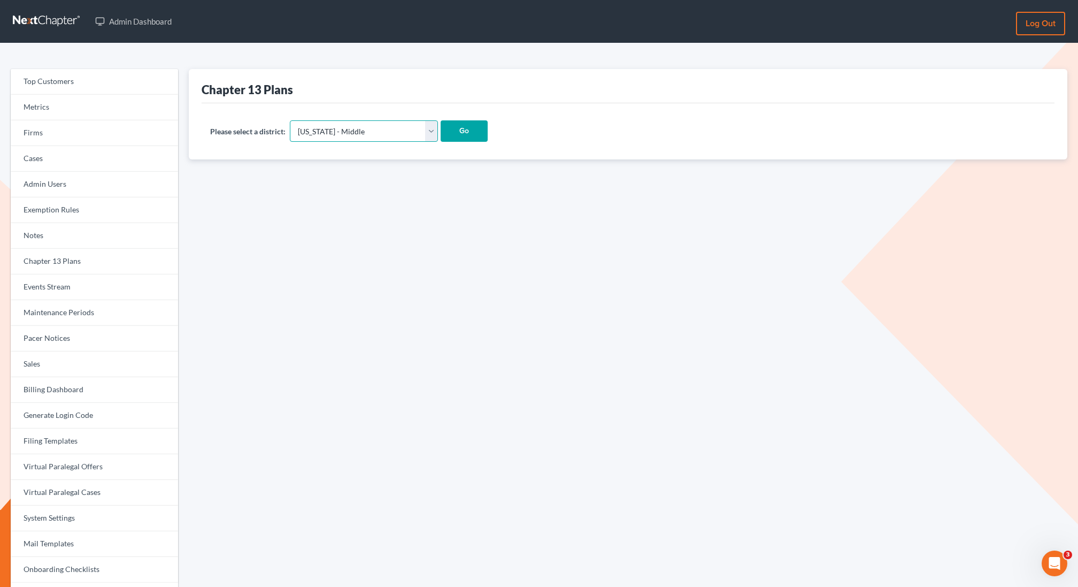
click at [329, 124] on select "Alabama - Middle Alabama - Northern Alabama - Southern Alaska Arizona Arkansas …" at bounding box center [364, 130] width 148 height 21
select select "61"
click at [290, 120] on select "Alabama - Middle Alabama - Northern Alabama - Southern Alaska Arizona Arkansas …" at bounding box center [364, 130] width 148 height 21
click at [441, 126] on input "Go" at bounding box center [464, 130] width 47 height 21
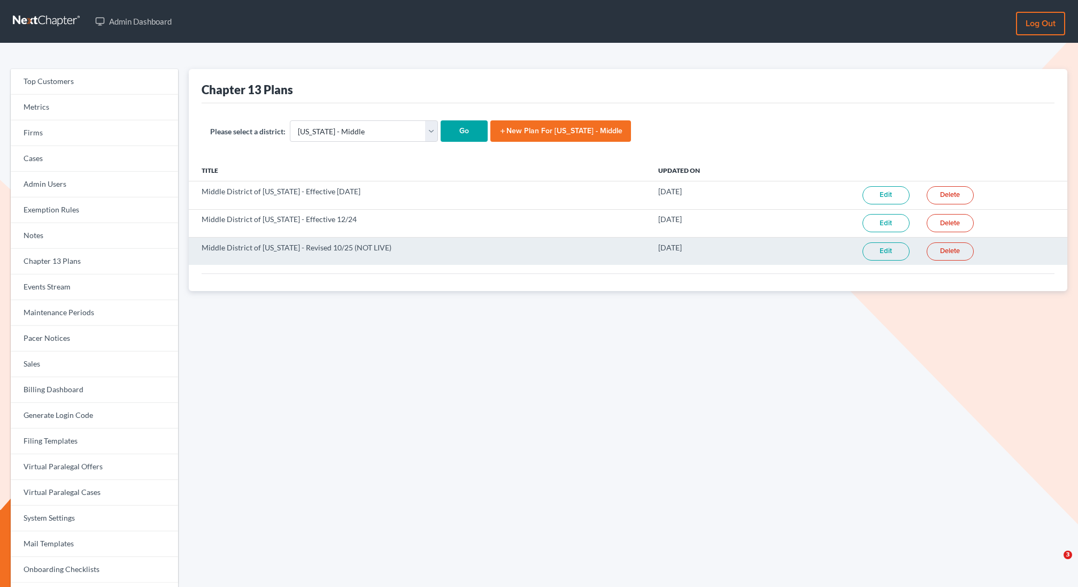
click at [893, 250] on link "Edit" at bounding box center [886, 251] width 47 height 18
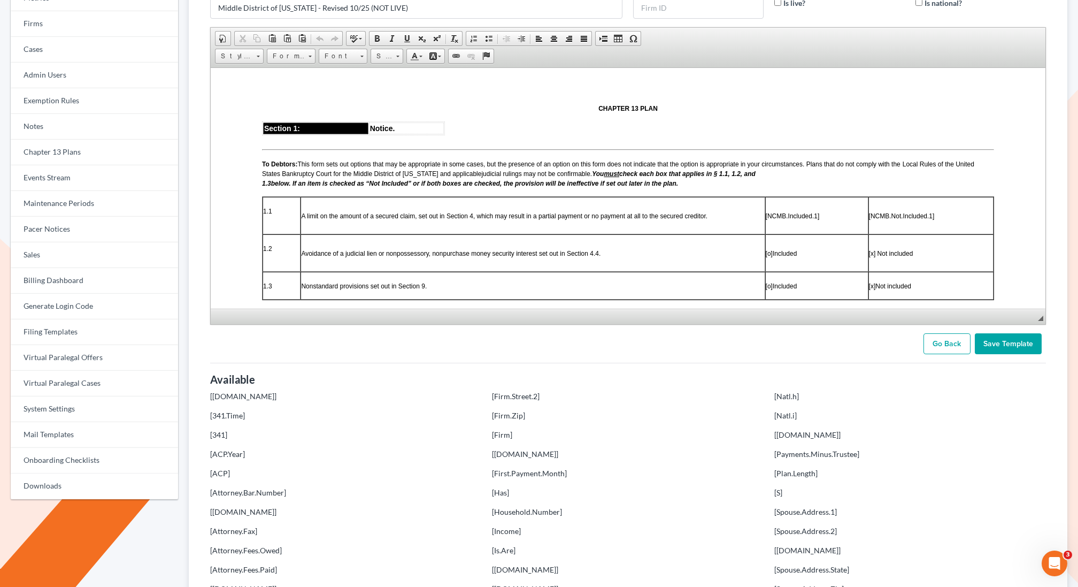
scroll to position [281, 0]
drag, startPoint x: 804, startPoint y: 262, endPoint x: 765, endPoint y: 264, distance: 39.6
click at [765, 264] on tr "1.2 Avoidance of a judicial lien or nonpossessory, nonpurchase money security i…" at bounding box center [627, 251] width 731 height 37
copy tr "Avoidance of a judicial lien or nonpossessory, nonpurchase money security inter…"
drag, startPoint x: 825, startPoint y: 221, endPoint x: 765, endPoint y: 226, distance: 59.5
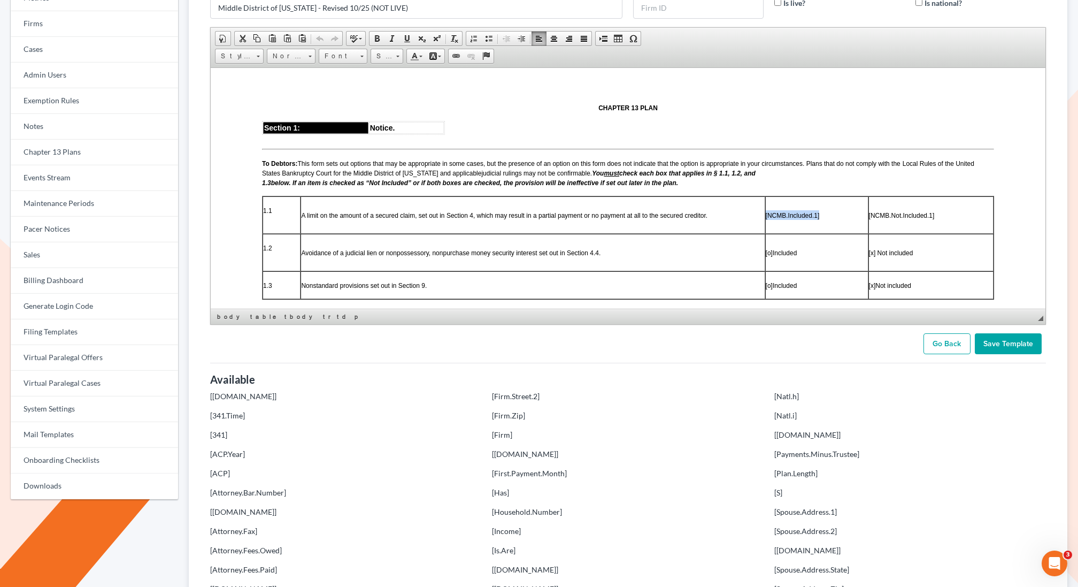
click at [765, 219] on p "[NCMB.Included.1]" at bounding box center [816, 215] width 102 height 10
paste body
drag, startPoint x: 921, startPoint y: 263, endPoint x: 912, endPoint y: 258, distance: 10.1
click at [912, 257] on p "[x] Not included" at bounding box center [928, 252] width 127 height 10
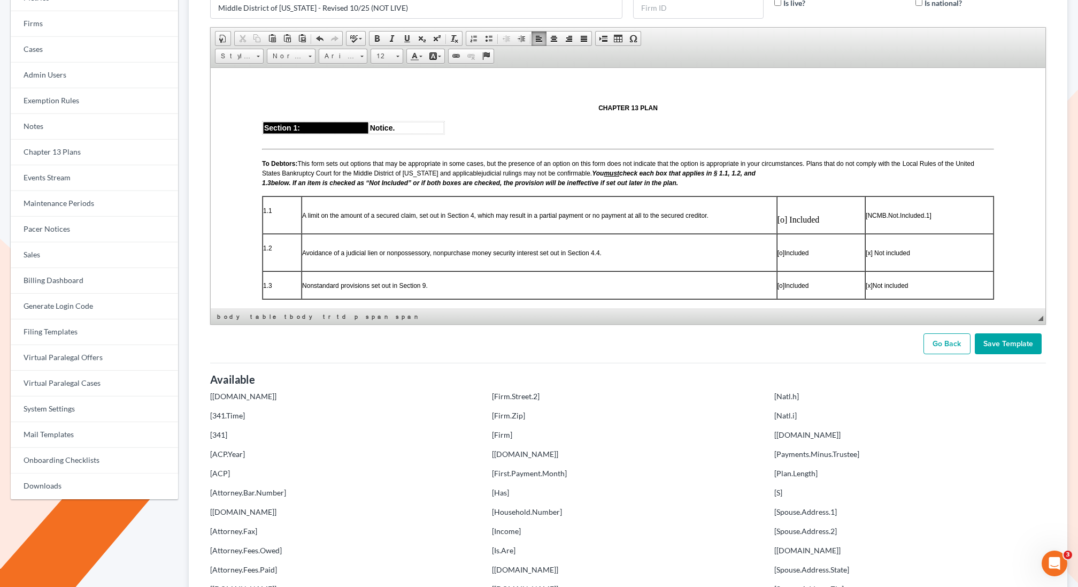
drag, startPoint x: 912, startPoint y: 258, endPoint x: 865, endPoint y: 264, distance: 48.0
click at [865, 264] on tr "1.2 Avoidance of a judicial lien or nonpossessory, nonpurchase money security i…" at bounding box center [627, 251] width 731 height 37
copy tr "Included [x] Not included"
drag, startPoint x: 934, startPoint y: 217, endPoint x: 867, endPoint y: 224, distance: 67.7
click at [867, 219] on p "[NCMB.Not.Included.1]" at bounding box center [928, 215] width 127 height 10
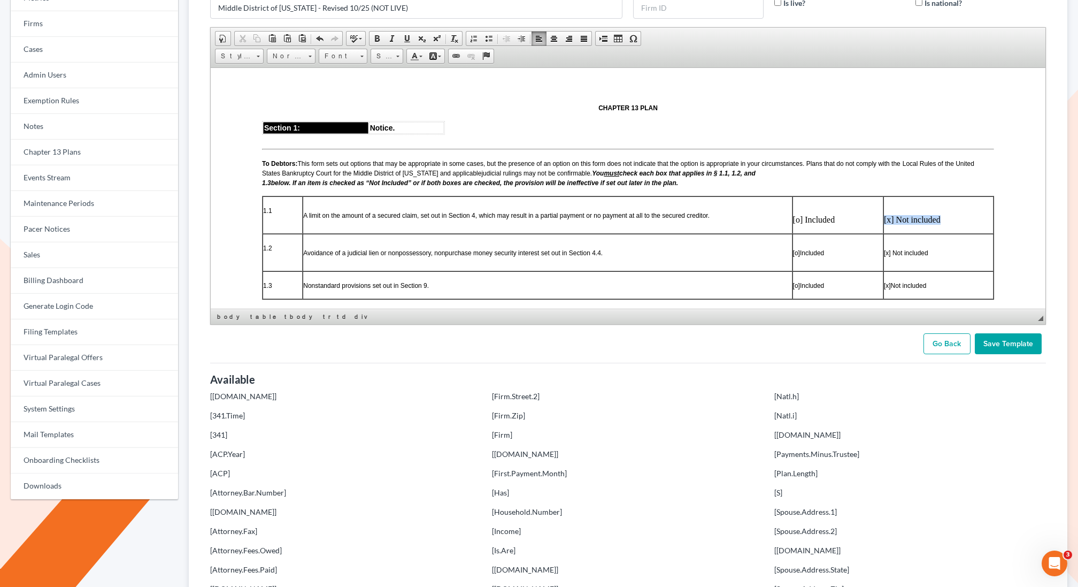
drag, startPoint x: 943, startPoint y: 225, endPoint x: 885, endPoint y: 225, distance: 58.3
click at [885, 224] on div "[x] Not included" at bounding box center [938, 219] width 109 height 10
click at [803, 257] on p "[o] Included" at bounding box center [816, 252] width 102 height 10
drag, startPoint x: 822, startPoint y: 222, endPoint x: 763, endPoint y: 223, distance: 58.8
click at [763, 223] on tr "1.1 A limit on the amount of a secured claim, set out in Section 4, which may r…" at bounding box center [627, 214] width 731 height 37
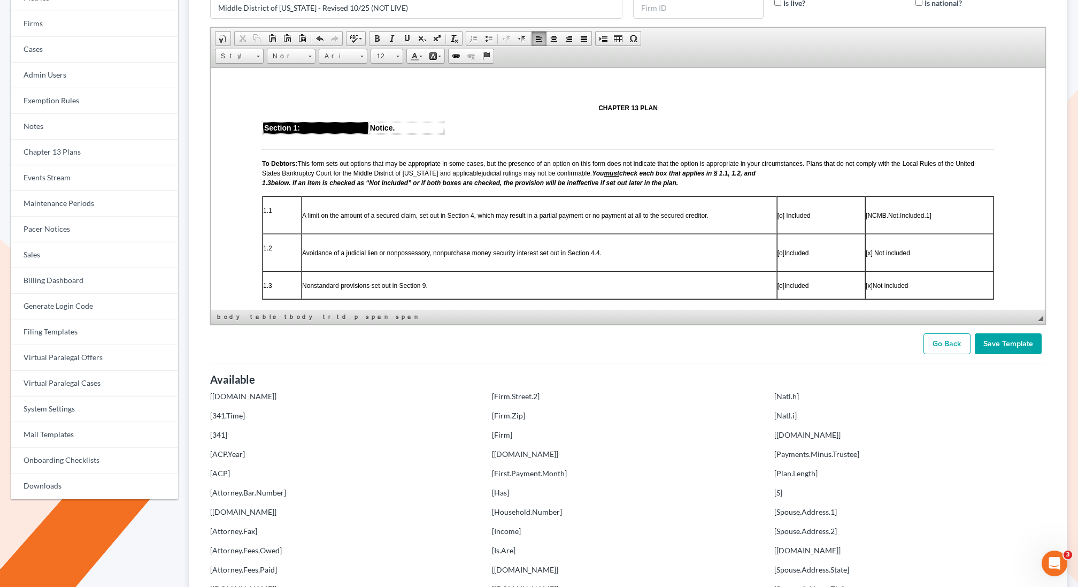
click at [937, 219] on p "[NCMB.Not.Included.1]" at bounding box center [928, 215] width 127 height 10
click at [912, 256] on span "[x] Not included" at bounding box center [906, 252] width 44 height 7
click at [903, 219] on span "[o] Not Included" at bounding box center [906, 214] width 45 height 7
drag, startPoint x: 927, startPoint y: 220, endPoint x: 883, endPoint y: 221, distance: 44.4
click at [883, 221] on tr "1.1 A limit on the amount of a secured claim, set out in Section 4, which may r…" at bounding box center [627, 214] width 731 height 37
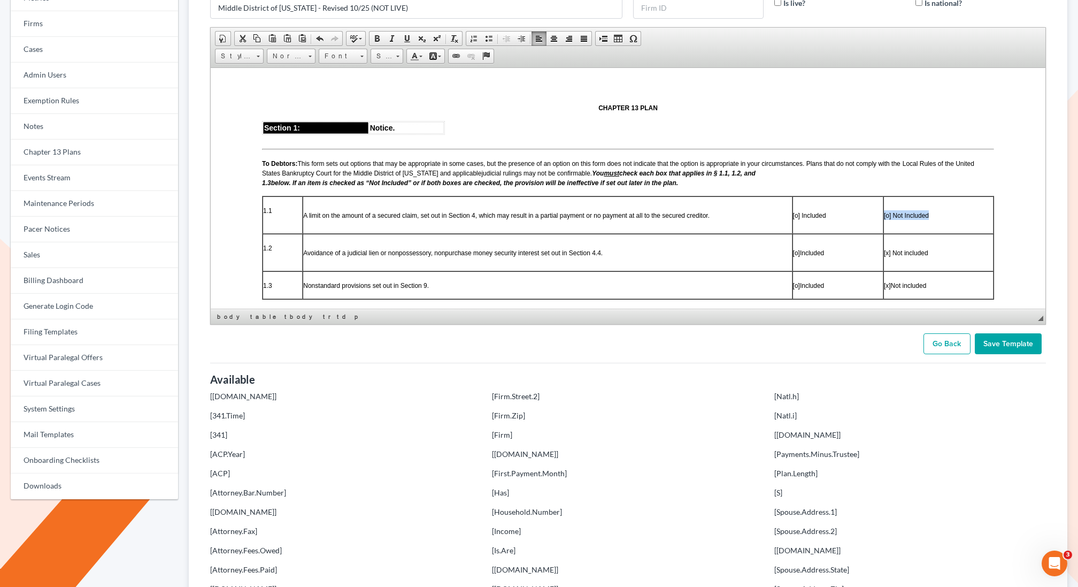
drag, startPoint x: 927, startPoint y: 223, endPoint x: 885, endPoint y: 223, distance: 42.3
click at [885, 219] on p "[o] Not Included" at bounding box center [938, 215] width 109 height 10
click at [384, 55] on span "12" at bounding box center [381, 56] width 21 height 14
click at [603, 134] on p at bounding box center [628, 129] width 732 height 19
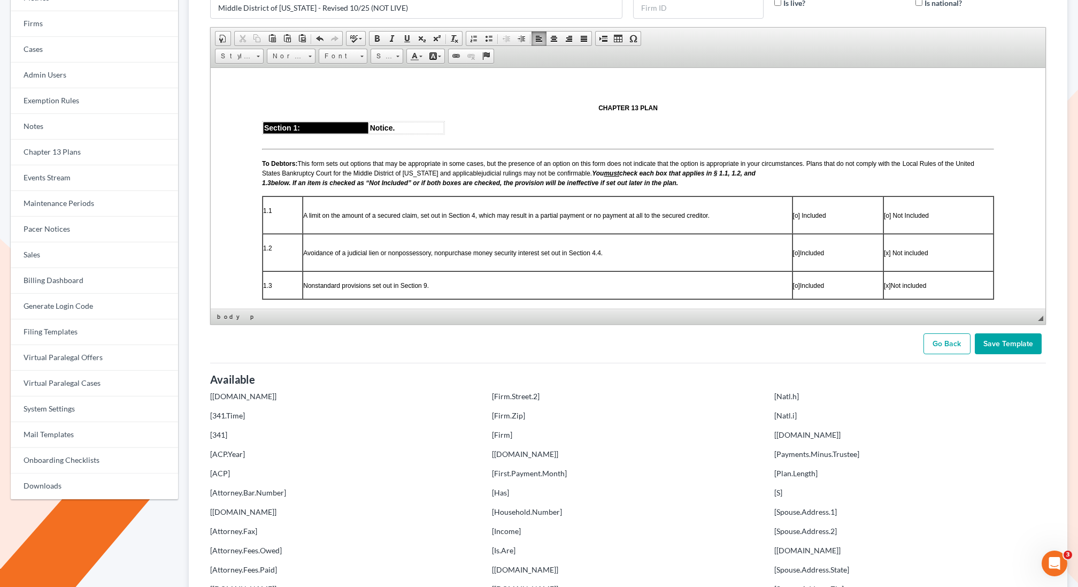
click at [1005, 341] on input "Save Template" at bounding box center [1008, 343] width 67 height 21
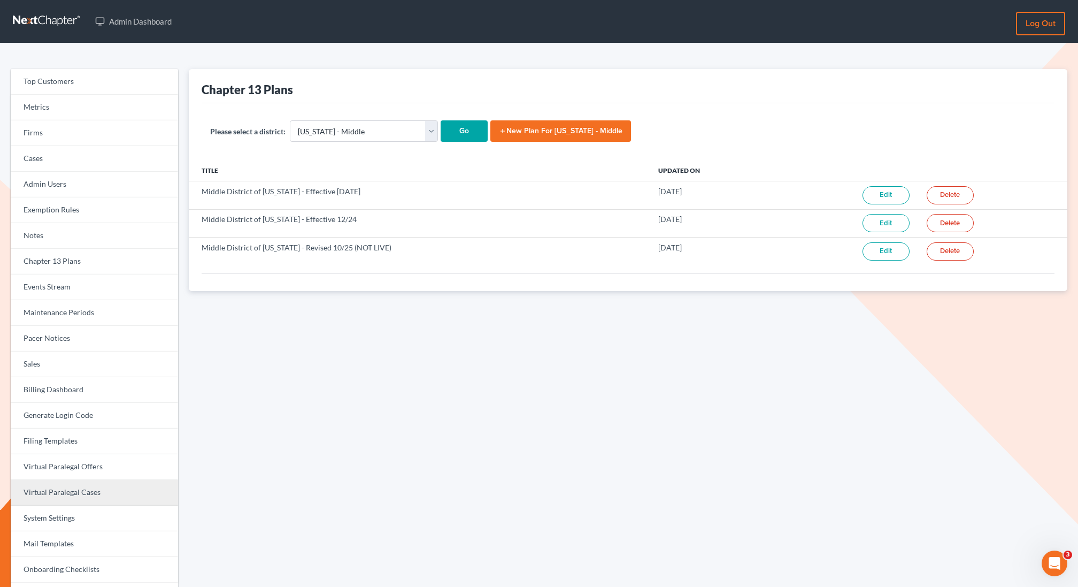
click at [66, 490] on link "Virtual Paralegal Cases" at bounding box center [94, 493] width 167 height 26
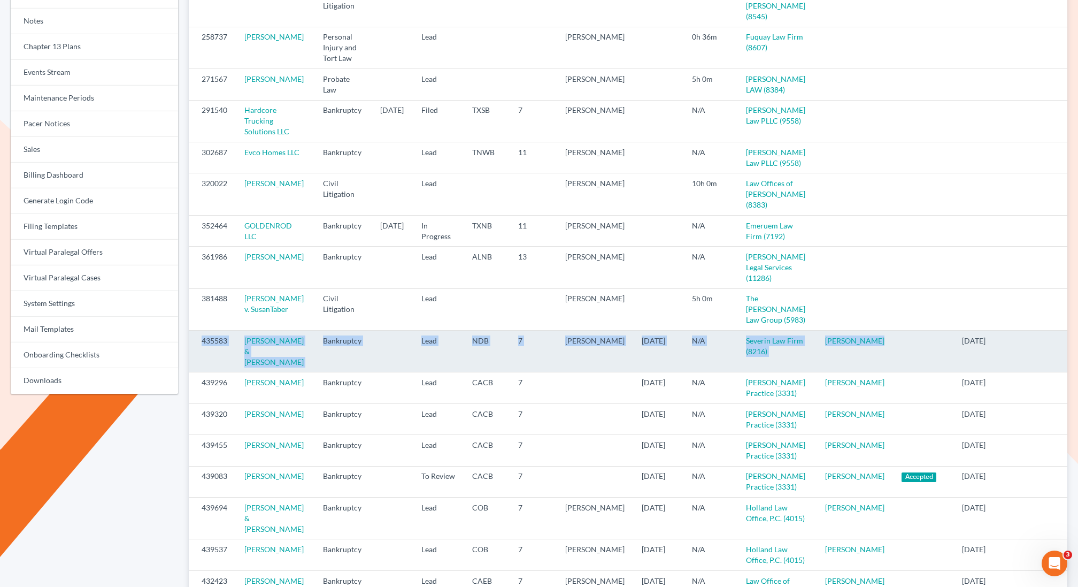
copy tr "435583 [PERSON_NAME] & [PERSON_NAME] Bankruptcy Lead NDB 7 [PERSON_NAME] [DATE]…"
drag, startPoint x: 870, startPoint y: 358, endPoint x: 197, endPoint y: 350, distance: 673.5
click at [197, 350] on tr "435583 [PERSON_NAME] & [PERSON_NAME] Bankruptcy Lead NDB 7 [PERSON_NAME] [DATE]…" at bounding box center [628, 352] width 879 height 42
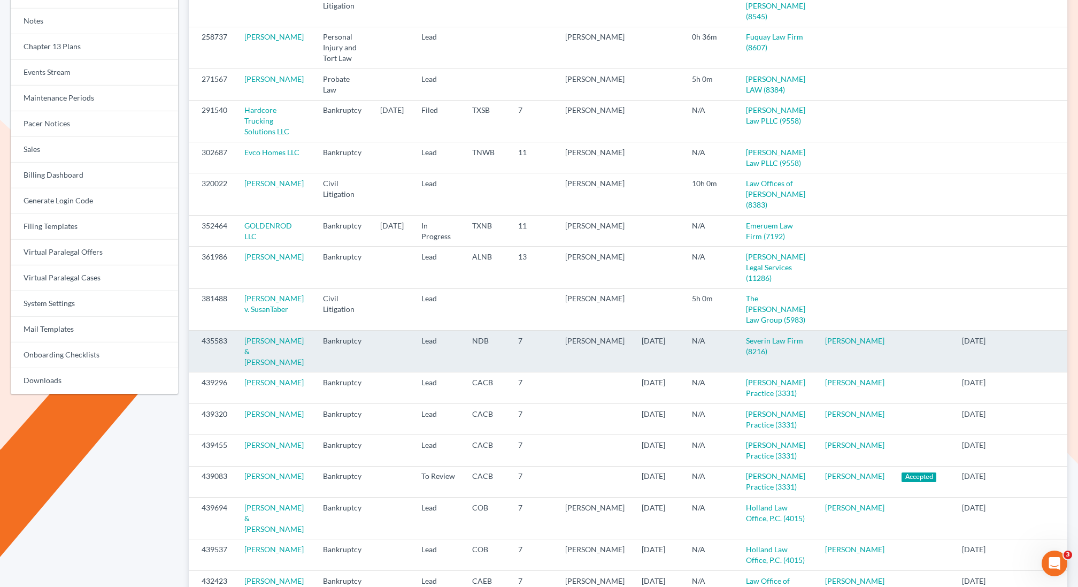
click at [623, 357] on td "[PERSON_NAME]" at bounding box center [595, 352] width 76 height 42
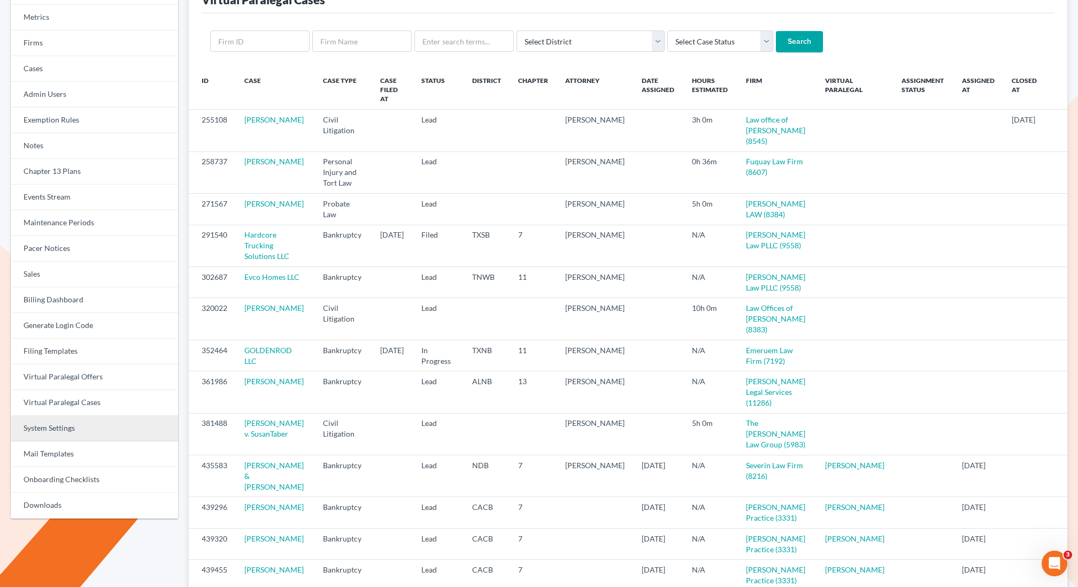
scroll to position [48, 0]
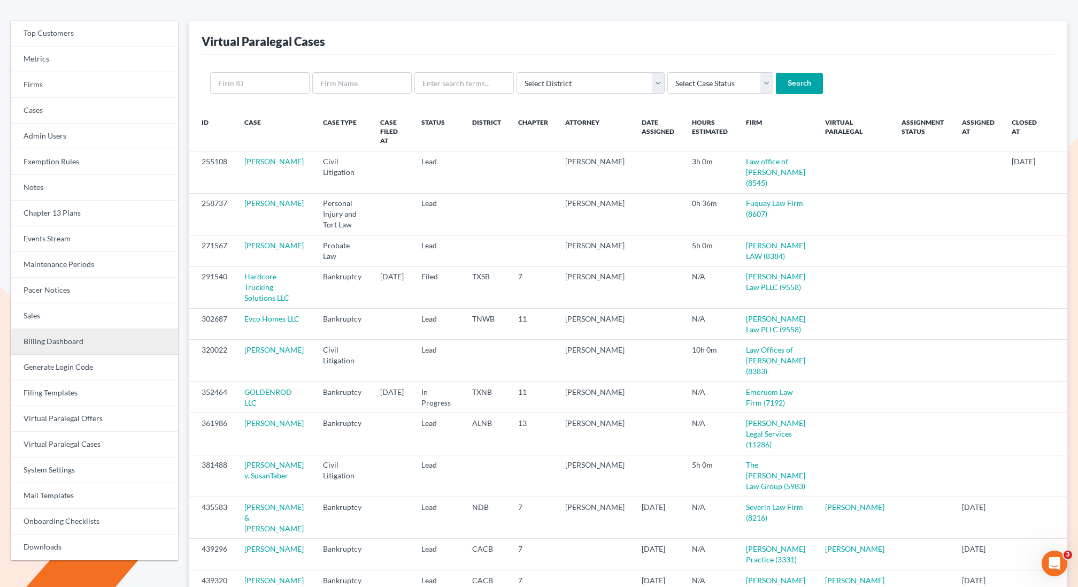
click at [57, 343] on link "Billing Dashboard" at bounding box center [94, 342] width 167 height 26
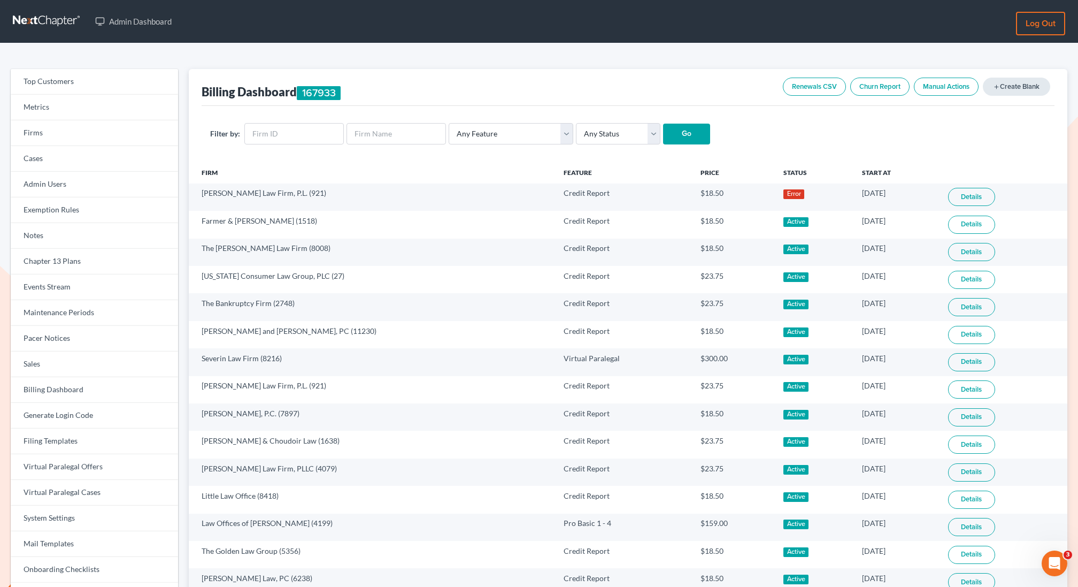
click at [1028, 84] on link "add Create Blank" at bounding box center [1016, 87] width 67 height 18
click at [946, 95] on link "Manual Actions" at bounding box center [946, 87] width 65 height 18
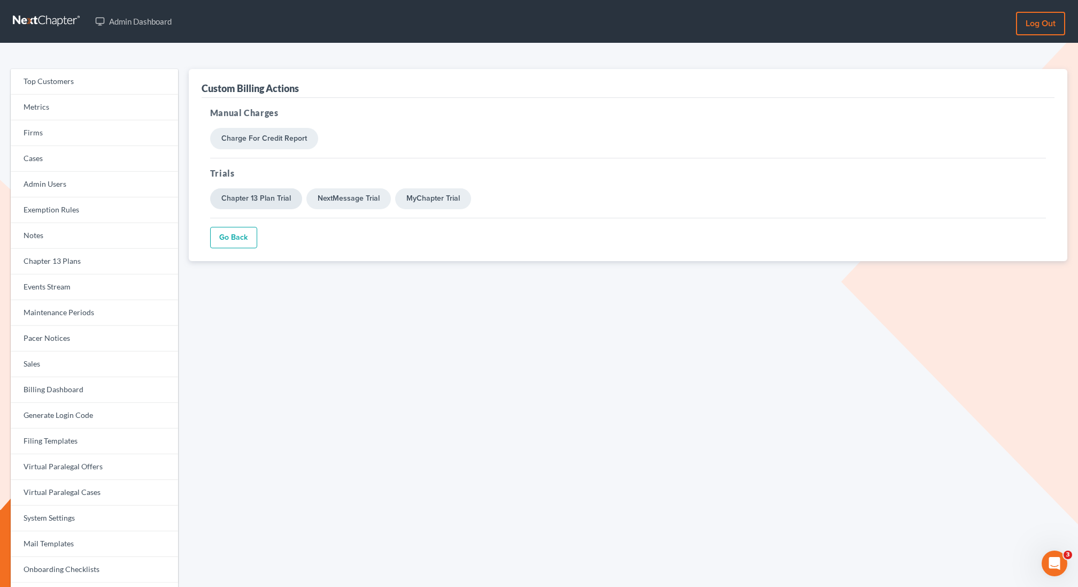
click at [259, 200] on link "Chapter 13 Plan Trial" at bounding box center [256, 198] width 92 height 21
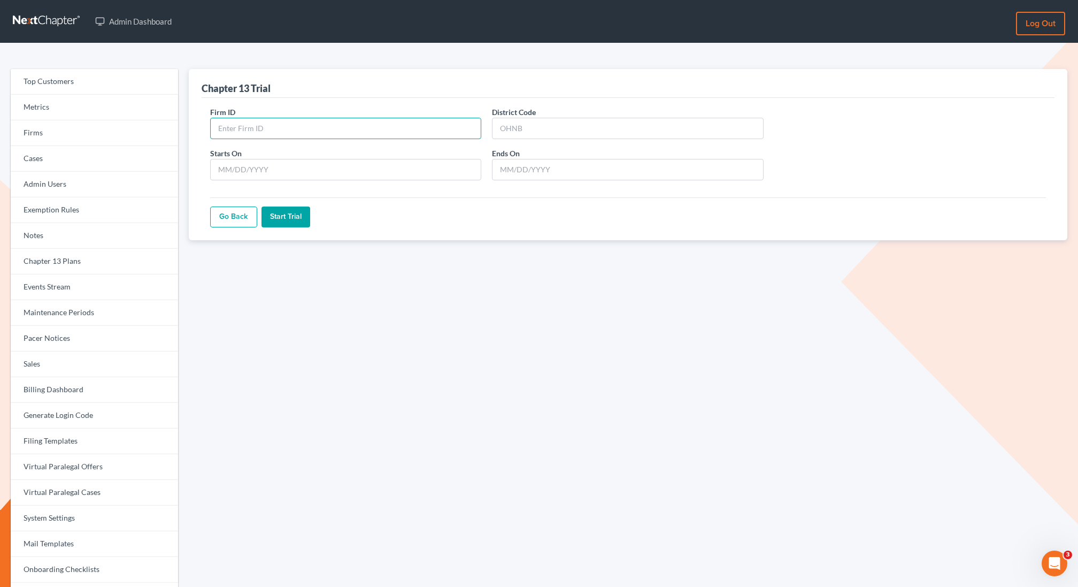
click at [283, 128] on input "Firm ID" at bounding box center [346, 128] width 272 height 21
type input "8216"
click at [294, 167] on input "Starts On" at bounding box center [346, 169] width 272 height 21
type input "[DATE]"
click at [548, 166] on input "Ends On" at bounding box center [628, 169] width 272 height 21
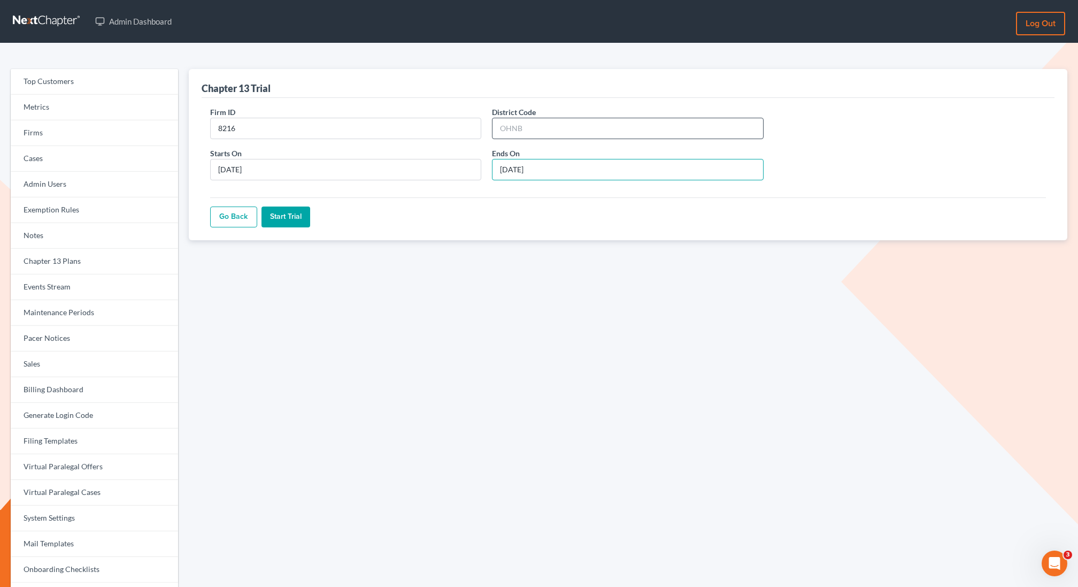
type input "10/10/2025"
click at [556, 126] on input "District Code" at bounding box center [628, 128] width 272 height 21
type input "NDB"
click at [285, 211] on input "Start Trial" at bounding box center [286, 216] width 49 height 21
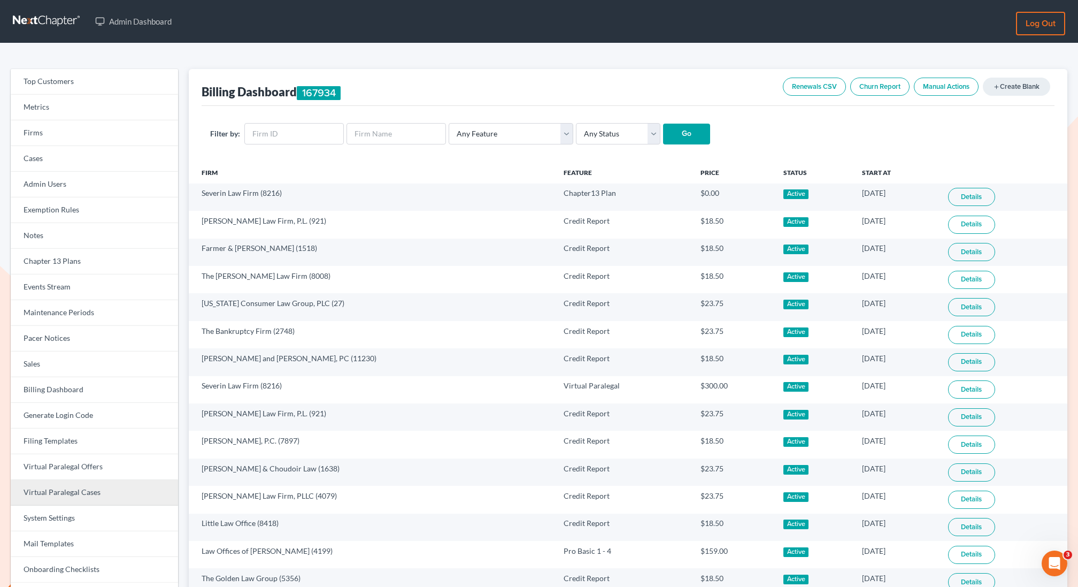
click at [74, 496] on link "Virtual Paralegal Cases" at bounding box center [94, 493] width 167 height 26
click at [70, 494] on link "Virtual Paralegal Cases" at bounding box center [94, 493] width 167 height 26
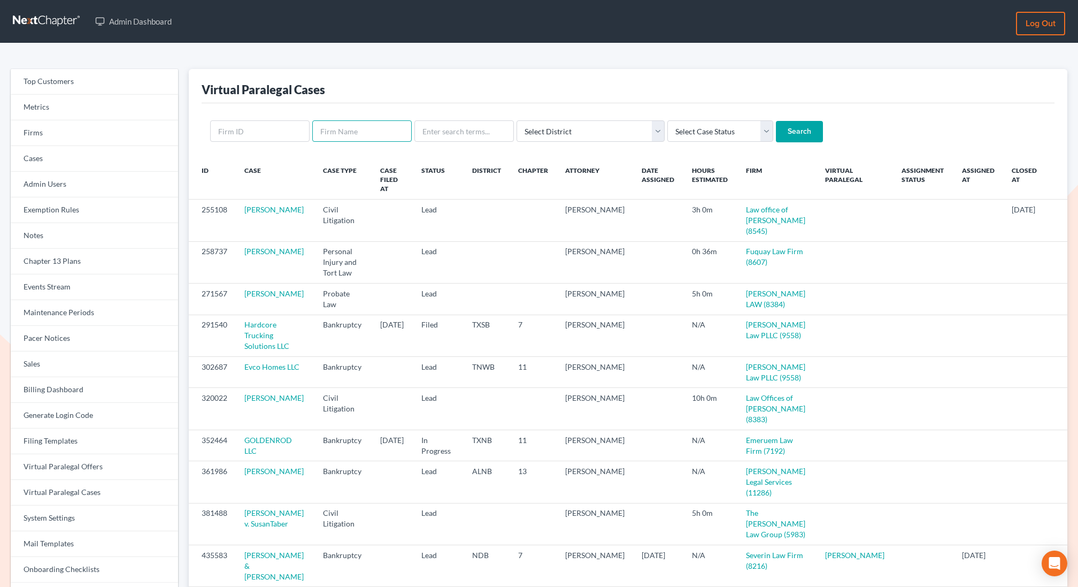
click at [377, 132] on input "text" at bounding box center [361, 130] width 99 height 21
paste input "Gary Preston"
type input "Gary Preston"
click at [776, 121] on input "Search" at bounding box center [799, 131] width 47 height 21
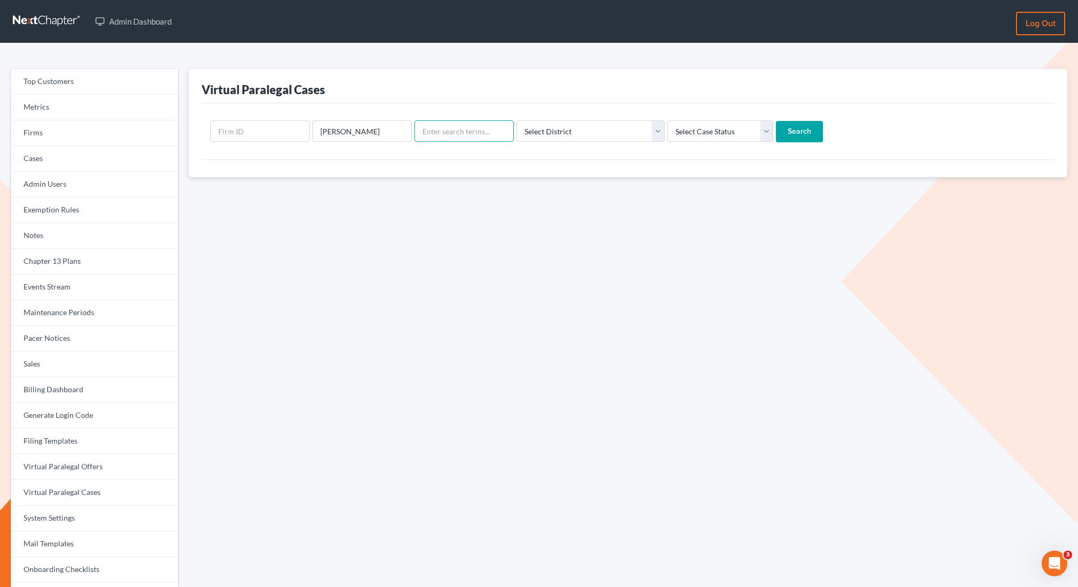
click at [475, 129] on input "text" at bounding box center [464, 130] width 99 height 21
click at [345, 145] on div "Gary Preston Select District Alabama - Middle Alabama - Northern Alabama - Sout…" at bounding box center [628, 131] width 853 height 56
click at [345, 131] on input "Gary Preston" at bounding box center [361, 130] width 99 height 21
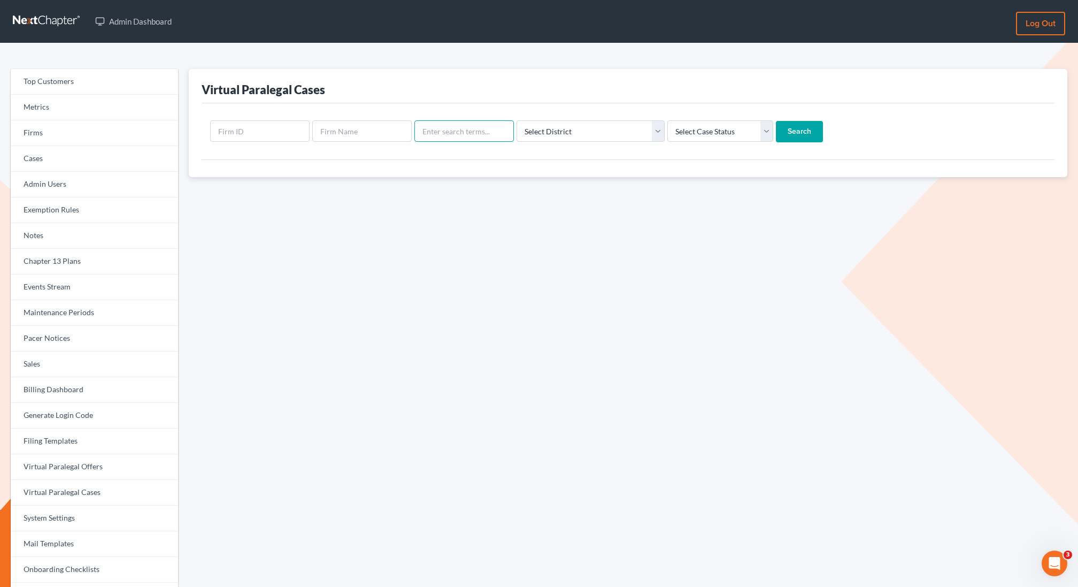
click at [471, 134] on input "text" at bounding box center [464, 130] width 99 height 21
paste input "Gary Preston"
type input "Gary Preston"
click at [776, 121] on input "Search" at bounding box center [799, 131] width 47 height 21
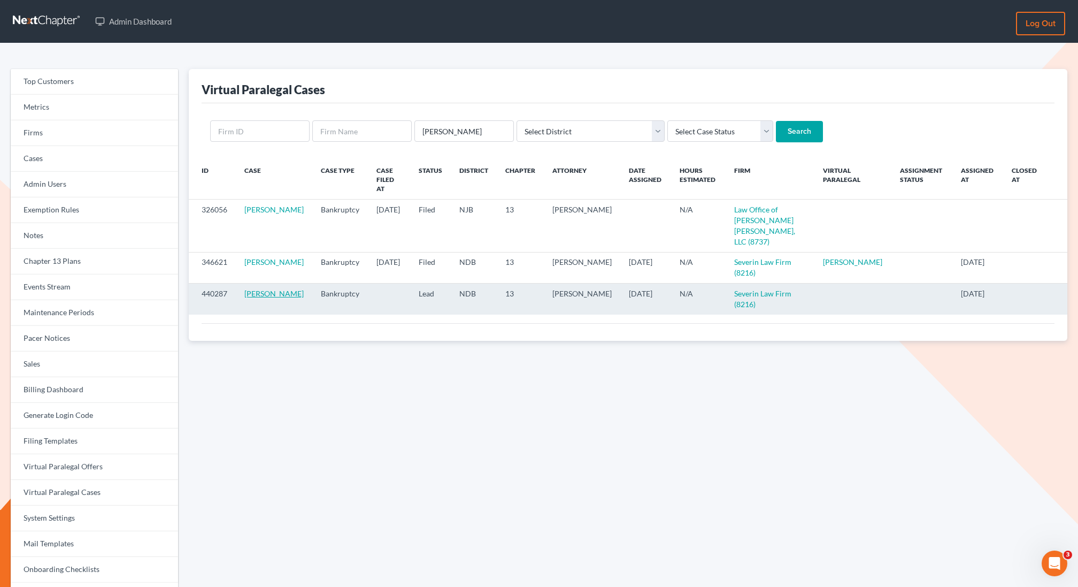
click at [253, 289] on link "[PERSON_NAME]" at bounding box center [273, 293] width 59 height 9
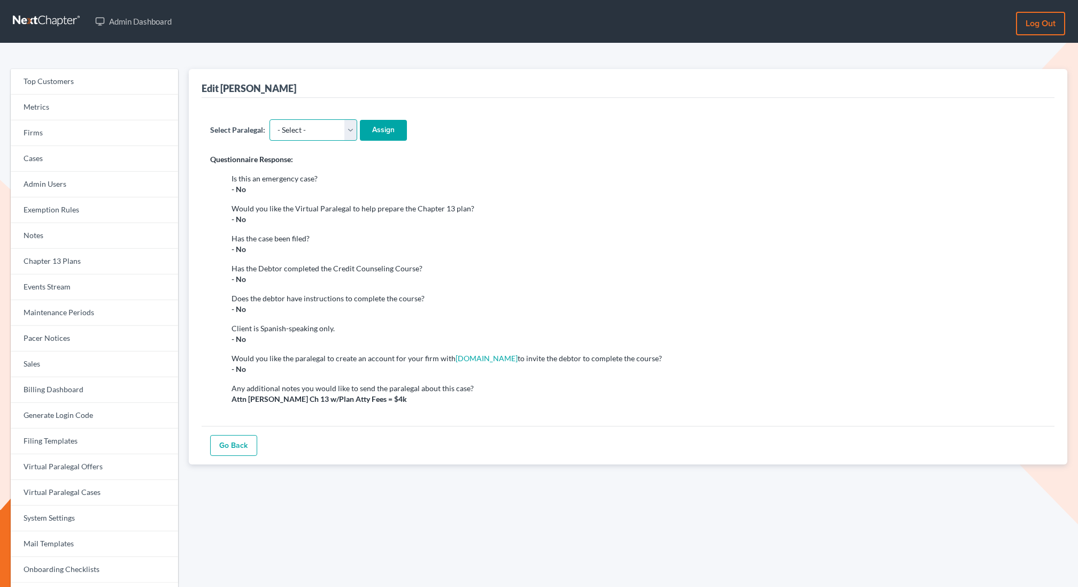
click at [293, 127] on select "- Select - Aaron Preston Alexandra Perez Angela Hiney Aryennis Peralta Candace …" at bounding box center [314, 129] width 88 height 21
select select "6889"
click at [270, 119] on select "- Select - Aaron Preston Alexandra Perez Angela Hiney Aryennis Peralta Candace …" at bounding box center [314, 129] width 88 height 21
click at [404, 129] on input "Assign" at bounding box center [383, 130] width 47 height 21
